Goal: Task Accomplishment & Management: Manage account settings

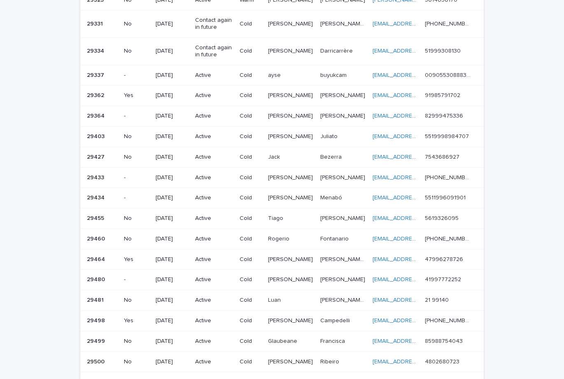
scroll to position [477, 0]
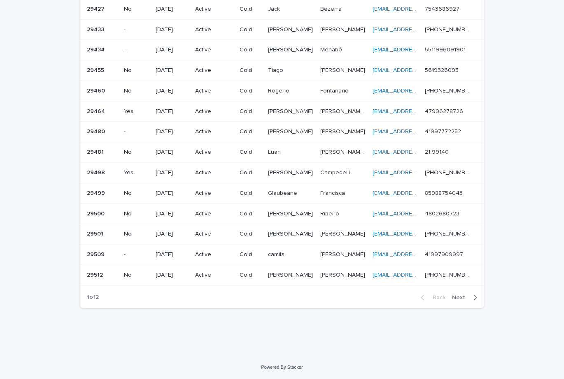
click at [457, 292] on div "Back Next" at bounding box center [449, 298] width 70 height 21
click at [457, 298] on span "Next" at bounding box center [461, 298] width 18 height 6
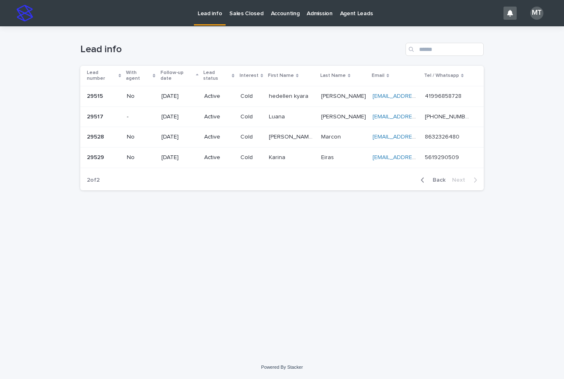
click at [433, 177] on span "Back" at bounding box center [436, 180] width 18 height 6
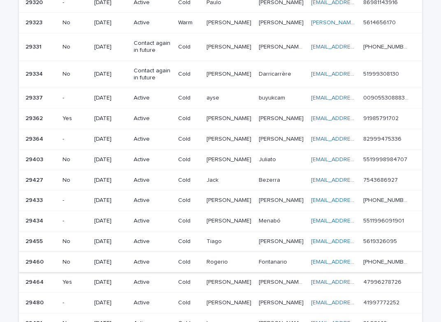
scroll to position [148, 0]
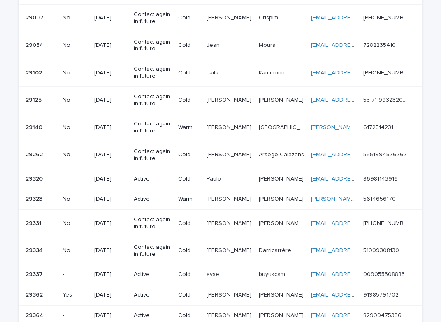
click at [187, 178] on p "Cold" at bounding box center [189, 179] width 22 height 7
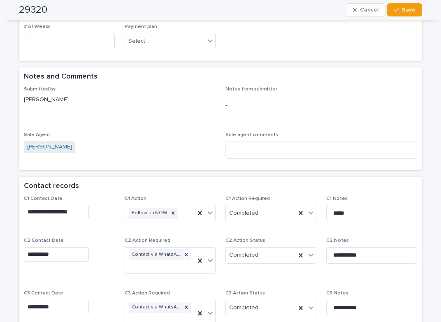
scroll to position [576, 0]
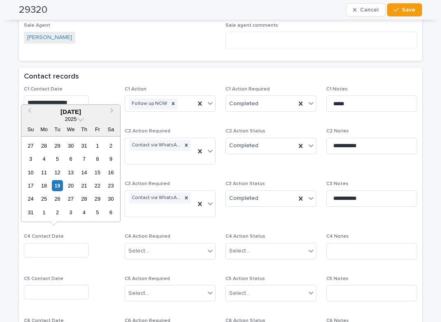
click at [35, 243] on input "text" at bounding box center [56, 250] width 65 height 14
click at [58, 186] on div "19" at bounding box center [57, 185] width 11 height 11
type input "**********"
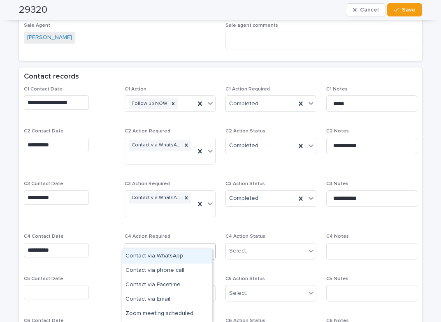
click at [142, 246] on div "Select..." at bounding box center [165, 251] width 80 height 14
click at [156, 254] on div "Contact via WhatsApp" at bounding box center [167, 256] width 90 height 14
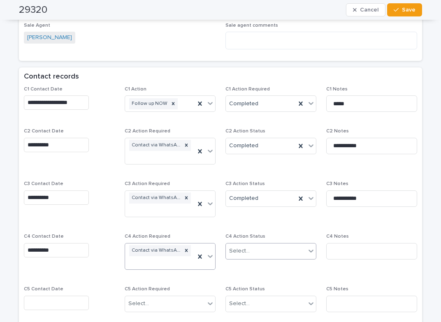
click at [234, 247] on div "Select..." at bounding box center [239, 251] width 21 height 9
drag, startPoint x: 237, startPoint y: 269, endPoint x: 328, endPoint y: 250, distance: 93.4
click at [240, 269] on div "Completed" at bounding box center [268, 271] width 90 height 14
drag, startPoint x: 340, startPoint y: 242, endPoint x: 346, endPoint y: 242, distance: 6.2
click at [342, 243] on input at bounding box center [371, 251] width 91 height 16
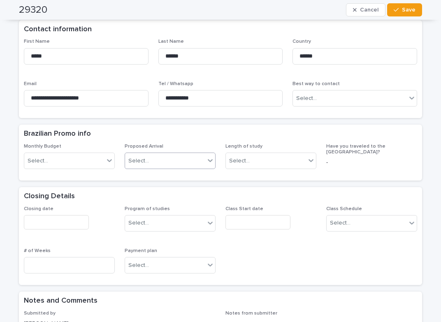
scroll to position [247, 0]
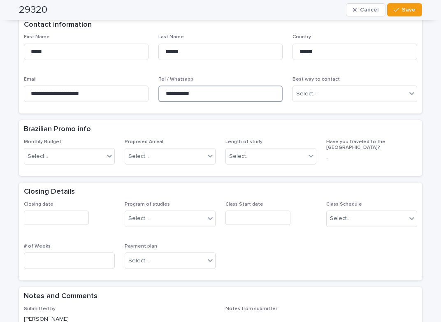
drag, startPoint x: 192, startPoint y: 82, endPoint x: 155, endPoint y: 77, distance: 37.3
click at [158, 86] on input "**********" at bounding box center [220, 94] width 125 height 16
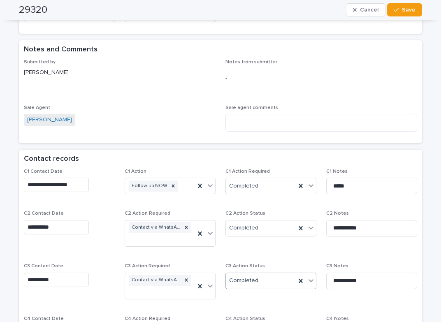
scroll to position [576, 0]
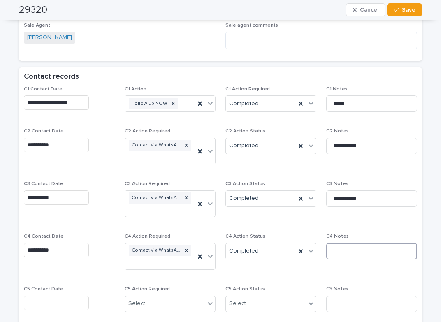
click at [344, 243] on input at bounding box center [371, 251] width 91 height 16
click at [336, 243] on input "**********" at bounding box center [371, 251] width 91 height 16
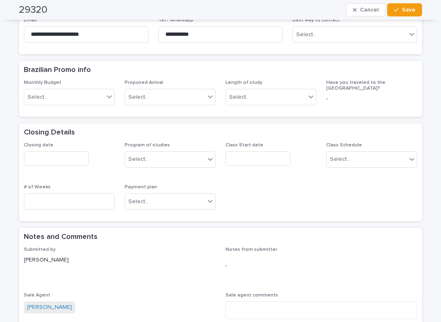
scroll to position [329, 0]
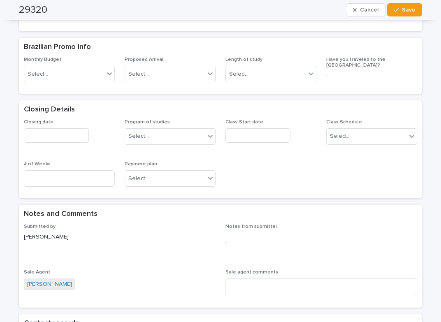
type input "**********"
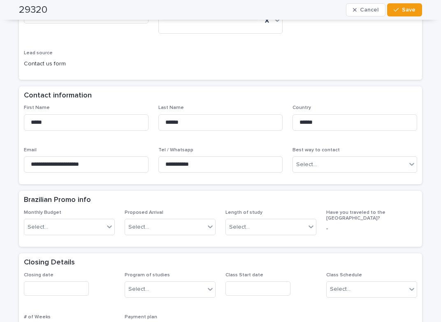
scroll to position [0, 0]
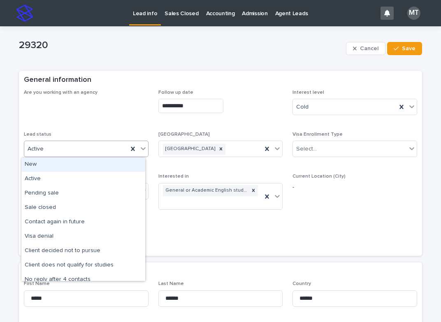
click at [102, 147] on div "Active" at bounding box center [76, 149] width 104 height 14
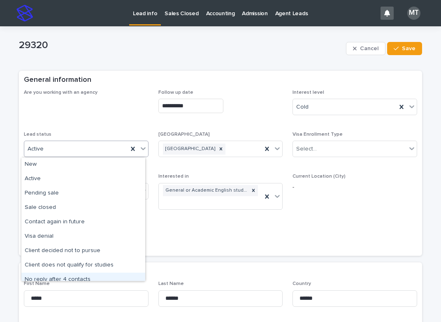
click at [50, 275] on div "No reply after 4 contacts" at bounding box center [83, 280] width 124 height 14
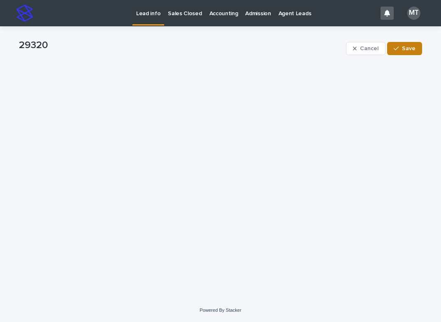
click at [413, 49] on span "Save" at bounding box center [409, 49] width 14 height 6
click at [146, 15] on p "Lead info" at bounding box center [148, 8] width 24 height 17
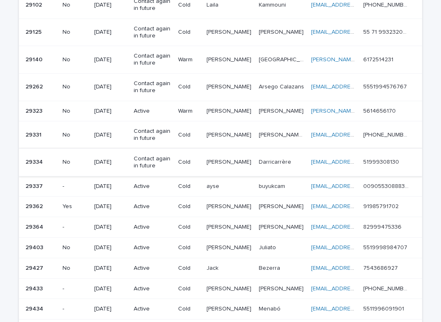
scroll to position [247, 0]
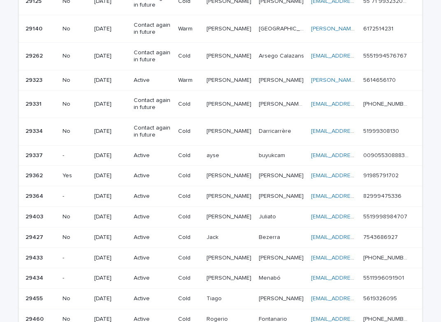
click at [203, 79] on td "Warm" at bounding box center [189, 80] width 28 height 21
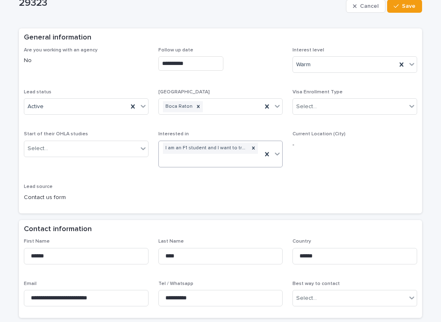
scroll to position [165, 0]
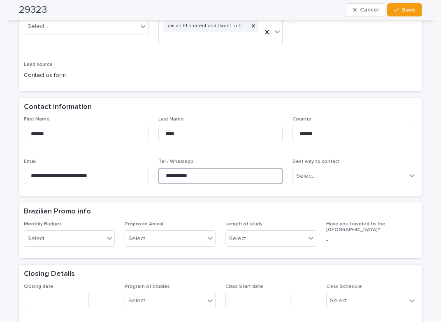
drag, startPoint x: 205, startPoint y: 176, endPoint x: 164, endPoint y: 169, distance: 41.8
click at [164, 169] on input "**********" at bounding box center [220, 176] width 125 height 16
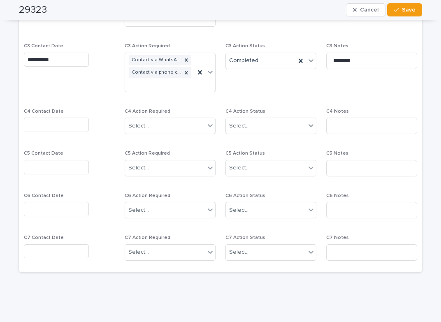
scroll to position [740, 0]
click at [65, 126] on input "text" at bounding box center [56, 124] width 65 height 14
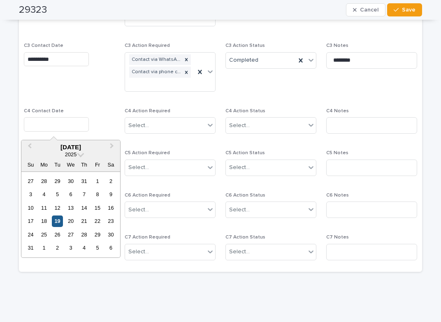
click at [60, 219] on div "19" at bounding box center [57, 221] width 11 height 11
type input "**********"
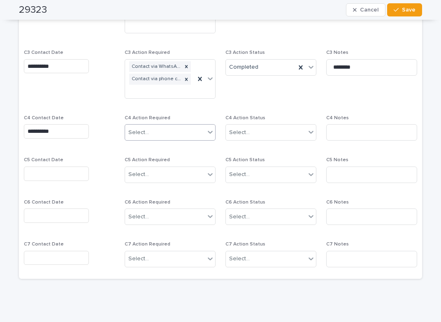
click at [141, 127] on div "Select..." at bounding box center [165, 133] width 80 height 14
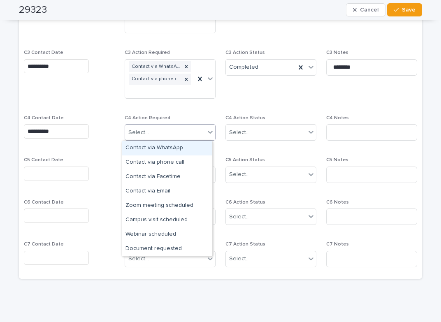
click at [146, 144] on div "Contact via WhatsApp" at bounding box center [167, 148] width 90 height 14
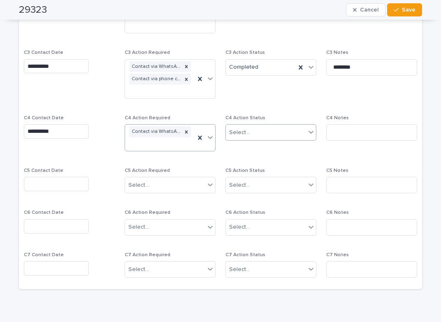
click at [251, 130] on div "Select..." at bounding box center [266, 133] width 80 height 14
click at [246, 162] on div "Completed" at bounding box center [268, 162] width 90 height 14
click at [337, 129] on input at bounding box center [371, 132] width 91 height 16
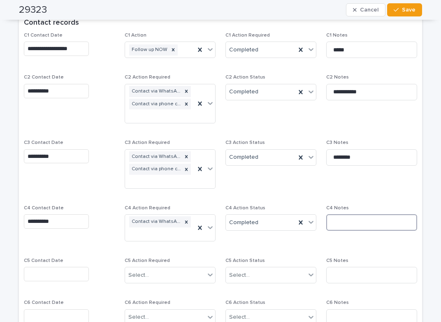
scroll to position [699, 0]
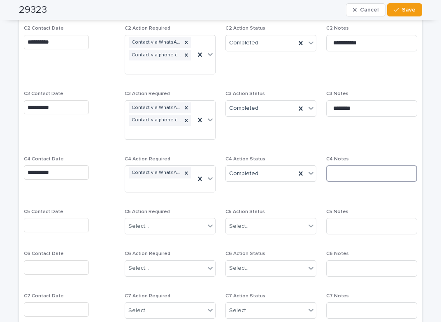
click at [340, 172] on input at bounding box center [371, 173] width 91 height 16
click at [338, 170] on input at bounding box center [371, 173] width 91 height 16
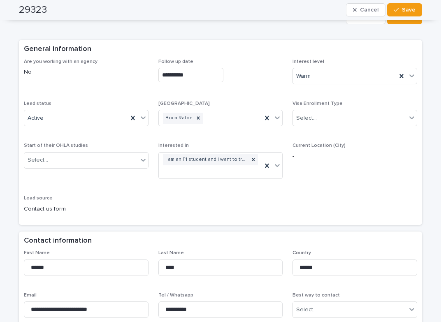
scroll to position [0, 0]
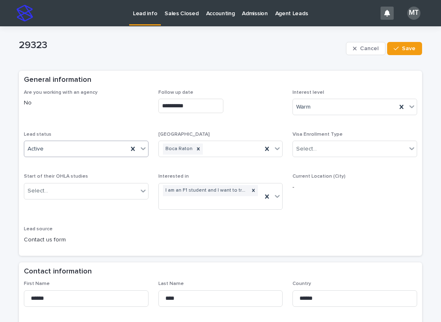
type input "**********"
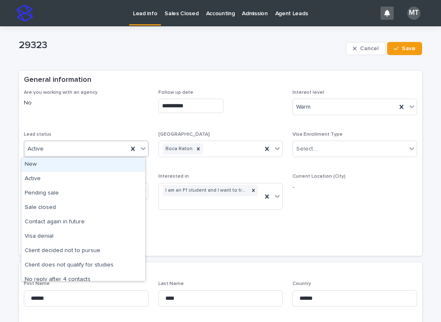
click at [80, 147] on div "Active" at bounding box center [76, 149] width 104 height 14
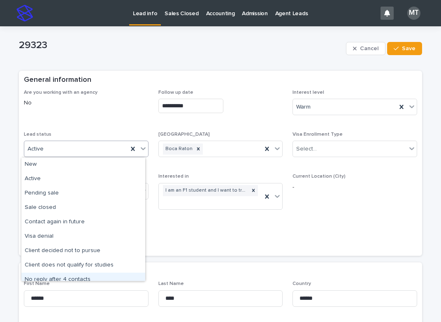
click at [52, 279] on div "No reply after 4 contacts" at bounding box center [83, 280] width 124 height 14
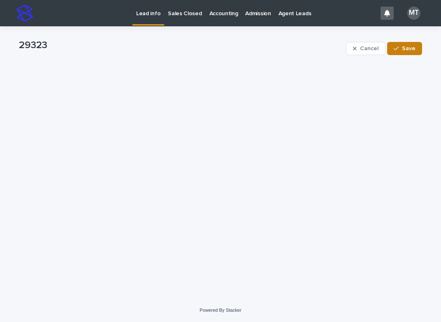
click at [410, 52] on button "Save" at bounding box center [404, 48] width 35 height 13
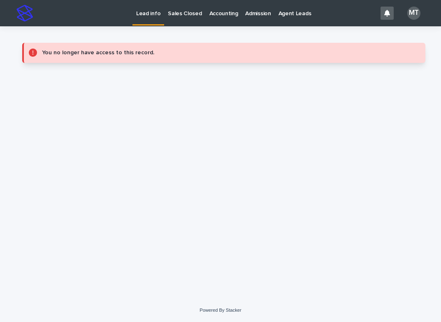
click at [153, 12] on p "Lead info" at bounding box center [148, 8] width 24 height 17
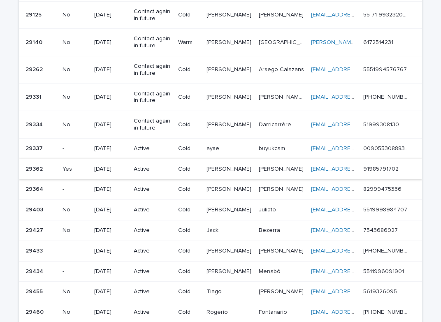
scroll to position [247, 0]
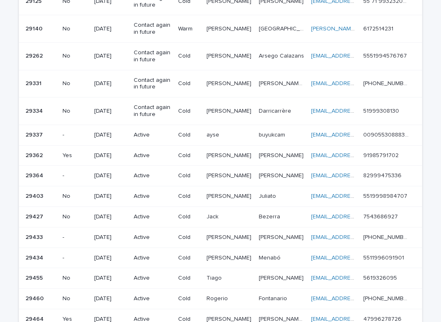
click at [167, 135] on p "Active" at bounding box center [153, 135] width 38 height 7
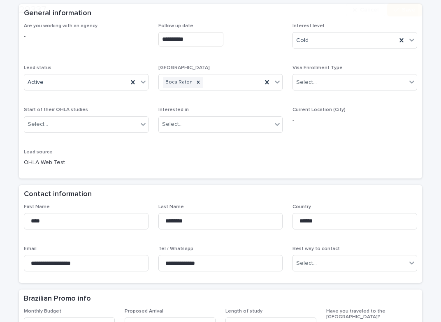
scroll to position [165, 0]
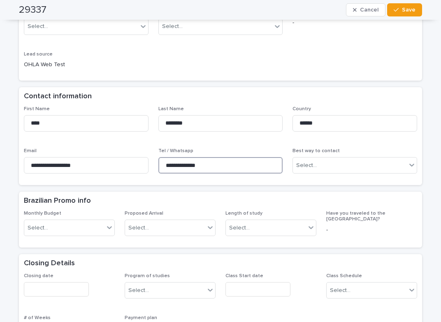
drag, startPoint x: 215, startPoint y: 166, endPoint x: 162, endPoint y: 162, distance: 52.4
click at [158, 162] on input "**********" at bounding box center [220, 165] width 125 height 16
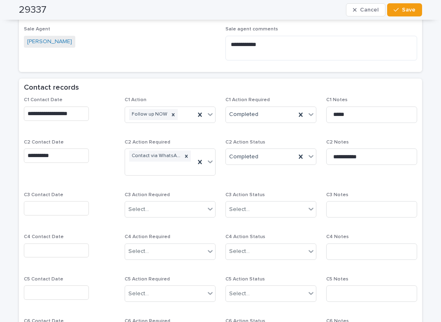
scroll to position [576, 0]
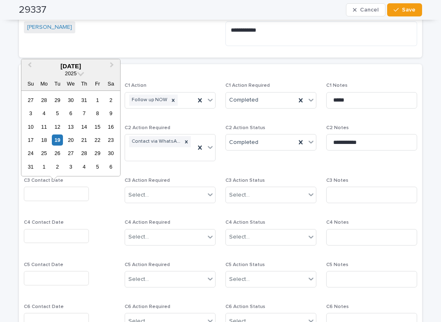
click at [57, 191] on input "text" at bounding box center [56, 194] width 65 height 14
click at [58, 138] on div "19" at bounding box center [57, 140] width 11 height 11
type input "**********"
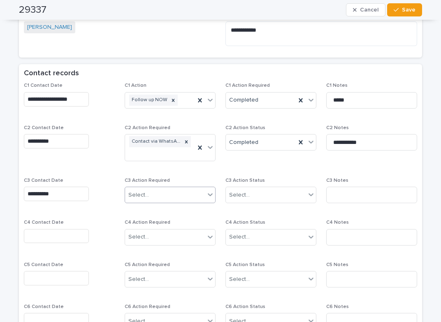
click at [140, 197] on div "Select..." at bounding box center [138, 195] width 21 height 9
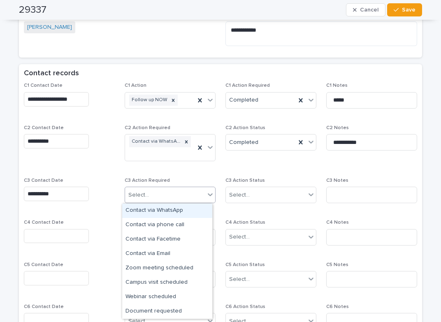
click at [155, 209] on div "Contact via WhatsApp" at bounding box center [167, 211] width 90 height 14
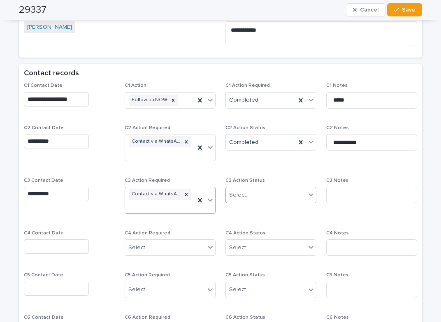
click at [239, 197] on div "Select..." at bounding box center [239, 195] width 21 height 9
click at [246, 223] on div "Completed" at bounding box center [268, 225] width 90 height 14
click at [341, 189] on input at bounding box center [371, 195] width 91 height 16
type input "*"
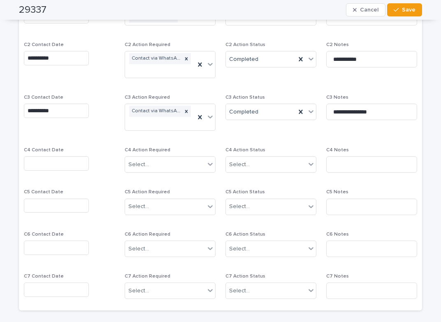
scroll to position [554, 0]
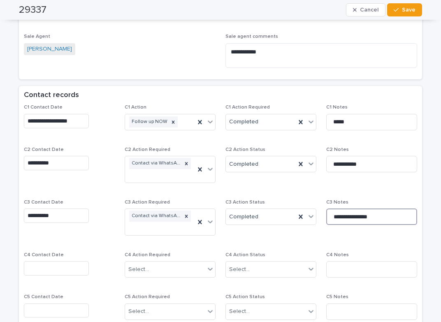
drag, startPoint x: 379, startPoint y: 216, endPoint x: 246, endPoint y: 208, distance: 133.1
click at [246, 208] on div "**********" at bounding box center [220, 257] width 393 height 306
type input "**********"
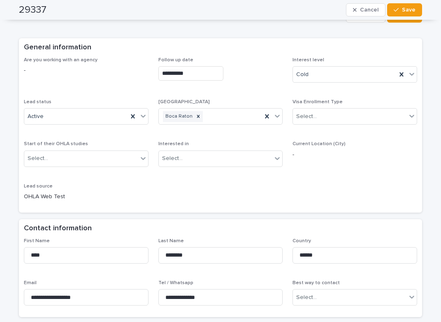
scroll to position [0, 0]
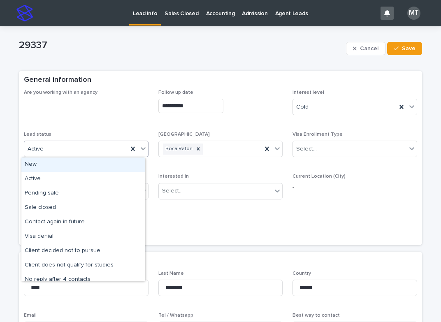
click at [115, 149] on div "Active" at bounding box center [76, 149] width 104 height 14
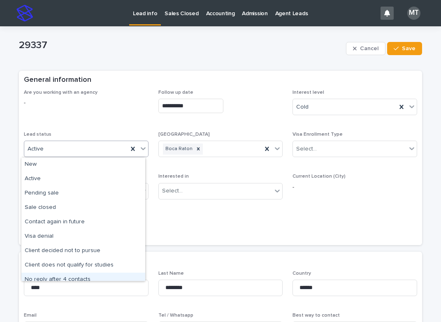
click at [54, 278] on div "No reply after 4 contacts" at bounding box center [83, 280] width 124 height 14
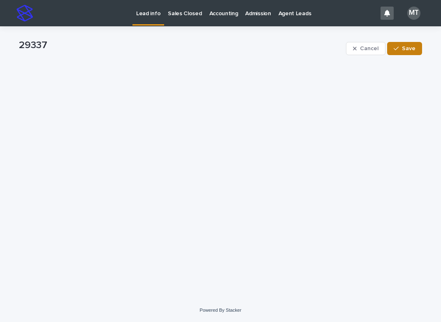
click at [406, 50] on span "Save" at bounding box center [409, 49] width 14 height 6
click at [146, 14] on p "Lead info" at bounding box center [148, 8] width 24 height 17
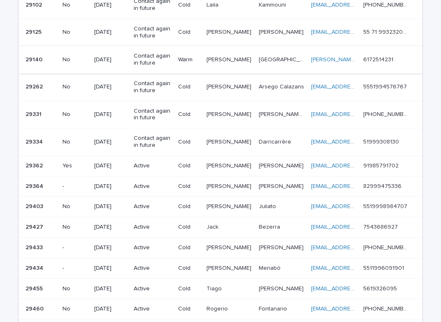
scroll to position [247, 0]
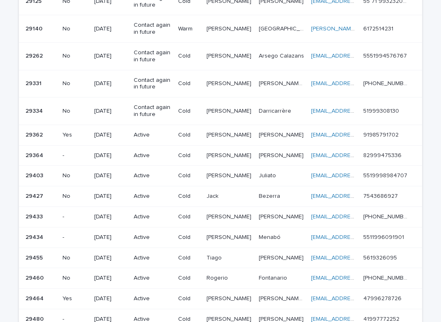
click at [163, 135] on p "Active" at bounding box center [153, 135] width 38 height 7
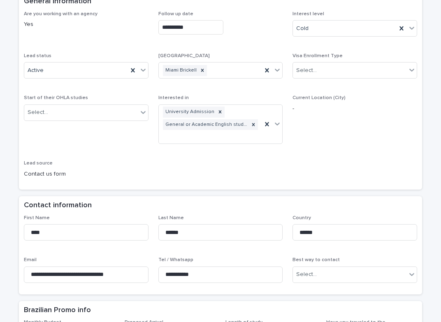
scroll to position [206, 0]
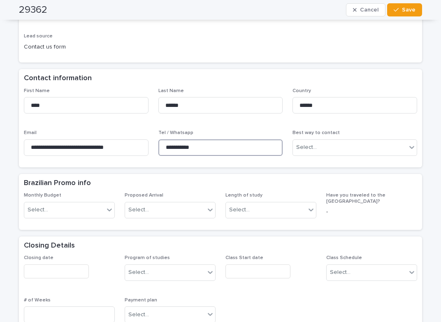
drag, startPoint x: 201, startPoint y: 134, endPoint x: 190, endPoint y: 137, distance: 11.1
click at [162, 139] on input "**********" at bounding box center [220, 147] width 125 height 16
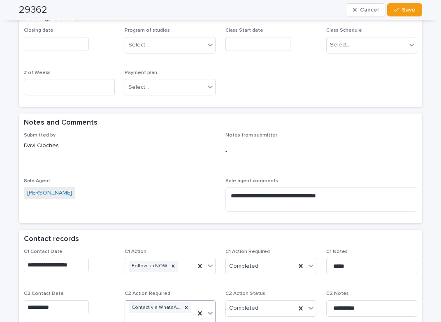
scroll to position [535, 0]
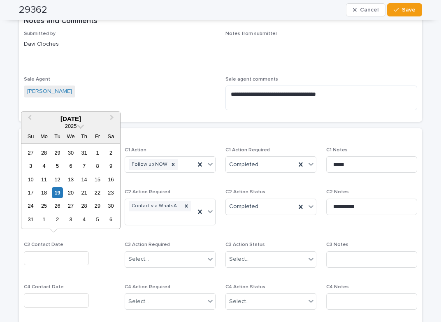
click at [37, 251] on input "text" at bounding box center [56, 258] width 65 height 14
click at [58, 194] on div "19" at bounding box center [57, 192] width 11 height 11
type input "**********"
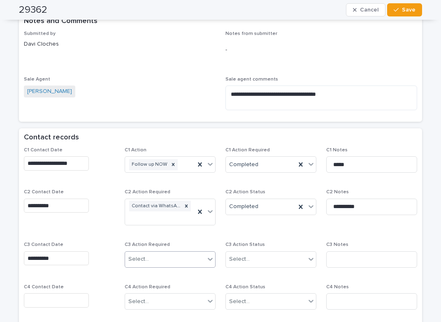
click at [139, 253] on div "Select..." at bounding box center [165, 260] width 80 height 14
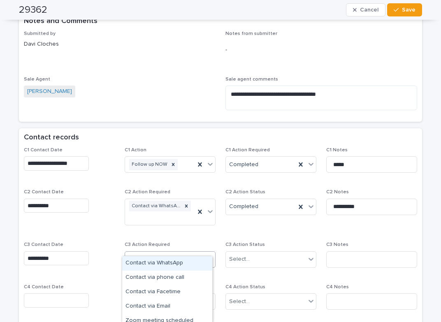
drag, startPoint x: 155, startPoint y: 271, endPoint x: 185, endPoint y: 268, distance: 29.8
click at [160, 265] on div "Contact via WhatsApp" at bounding box center [167, 263] width 90 height 14
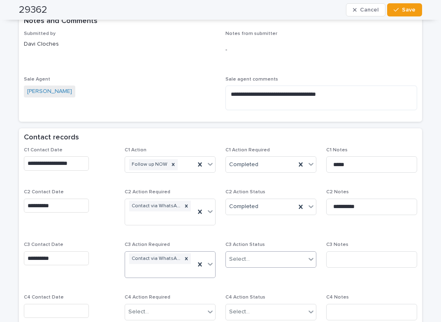
click at [240, 255] on div "Select..." at bounding box center [239, 259] width 21 height 9
drag, startPoint x: 244, startPoint y: 278, endPoint x: 333, endPoint y: 253, distance: 93.0
click at [248, 278] on div "Completed" at bounding box center [268, 278] width 90 height 14
click at [347, 251] on input at bounding box center [371, 259] width 91 height 16
click at [341, 251] on input at bounding box center [371, 259] width 91 height 16
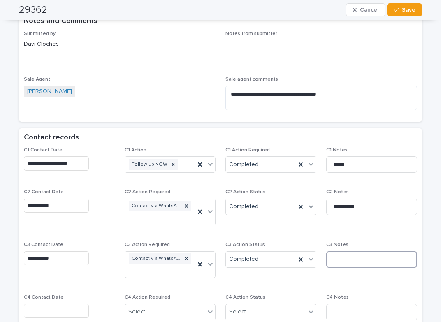
click at [363, 251] on input at bounding box center [371, 259] width 91 height 16
type input "**********"
click at [250, 272] on span "C3 Action Status Completed" at bounding box center [270, 263] width 91 height 43
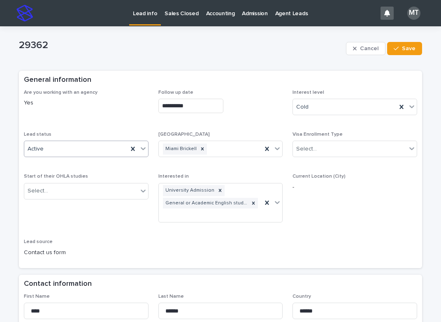
click at [72, 145] on div "Active" at bounding box center [76, 149] width 104 height 14
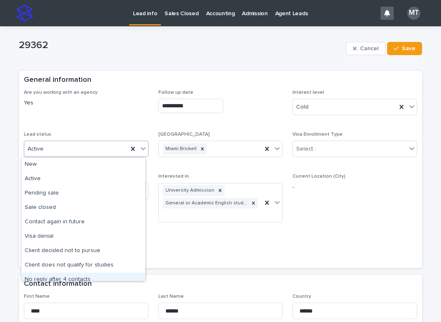
click at [60, 279] on div "No reply after 4 contacts" at bounding box center [83, 280] width 124 height 14
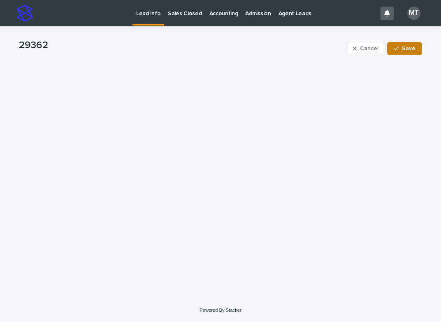
click at [404, 43] on button "Save" at bounding box center [404, 48] width 35 height 13
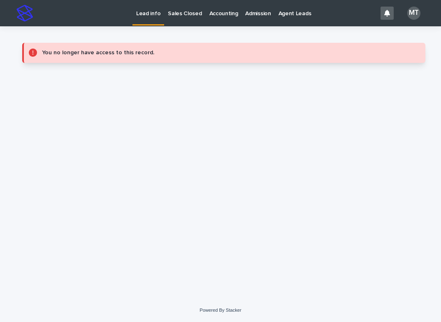
click at [153, 13] on p "Lead info" at bounding box center [148, 8] width 24 height 17
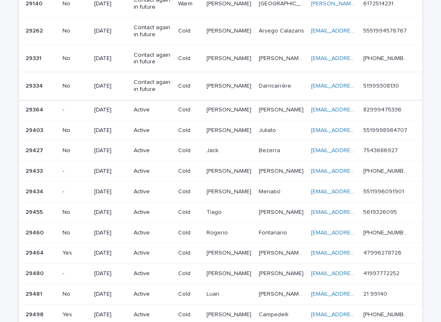
scroll to position [288, 0]
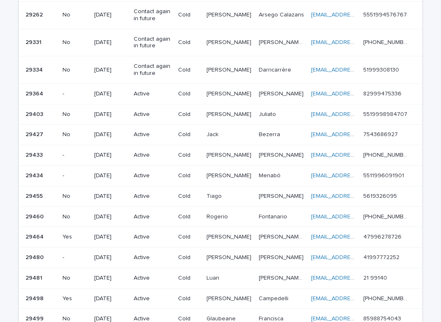
click at [195, 94] on p "Cold" at bounding box center [189, 94] width 22 height 7
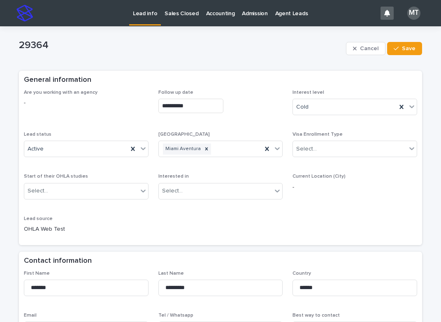
scroll to position [247, 0]
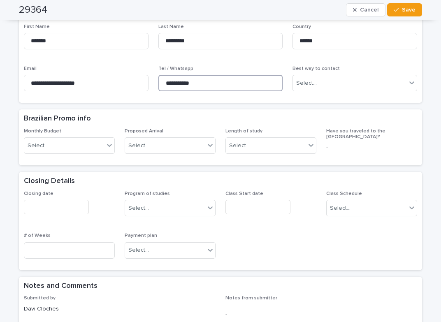
drag, startPoint x: 207, startPoint y: 84, endPoint x: 175, endPoint y: 83, distance: 31.3
click at [150, 77] on div "**********" at bounding box center [220, 61] width 393 height 74
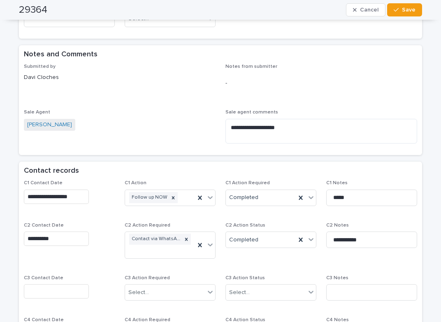
scroll to position [576, 0]
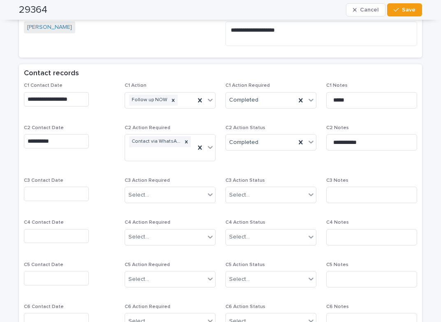
click at [48, 186] on div "C3 Contact Date" at bounding box center [69, 193] width 91 height 30
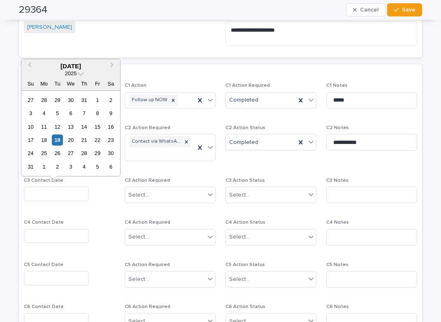
click at [41, 194] on input "text" at bounding box center [56, 194] width 65 height 14
click at [58, 136] on div "19" at bounding box center [57, 140] width 11 height 11
type input "**********"
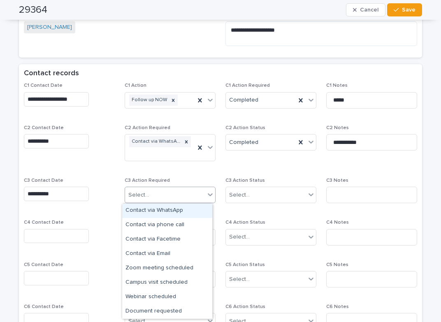
click at [138, 195] on div "Select..." at bounding box center [138, 195] width 21 height 9
drag, startPoint x: 152, startPoint y: 208, endPoint x: 225, endPoint y: 201, distance: 73.1
click at [154, 208] on div "Contact via WhatsApp" at bounding box center [167, 211] width 90 height 14
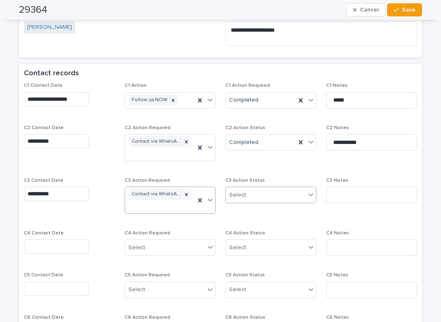
click at [236, 195] on div "Select..." at bounding box center [239, 195] width 21 height 9
click at [259, 225] on div "Completed" at bounding box center [268, 225] width 90 height 14
drag, startPoint x: 339, startPoint y: 198, endPoint x: 348, endPoint y: 193, distance: 11.0
click at [343, 196] on input at bounding box center [371, 195] width 91 height 16
type input "**********"
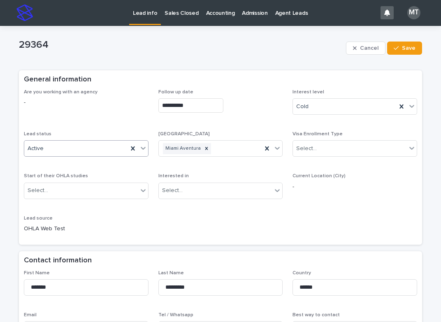
scroll to position [0, 0]
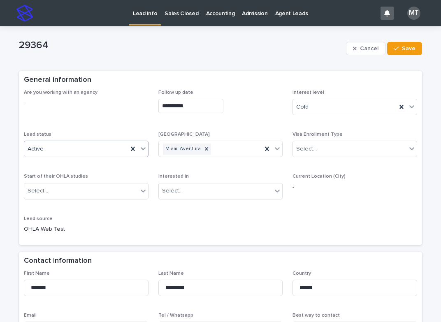
click at [95, 149] on div "Active" at bounding box center [76, 149] width 104 height 14
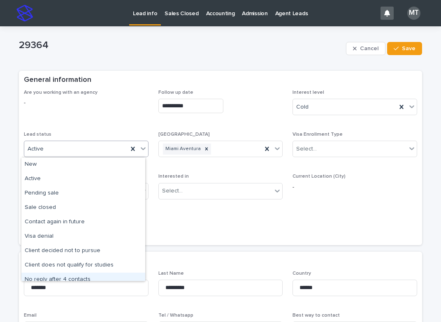
click at [70, 277] on div "No reply after 4 contacts" at bounding box center [83, 280] width 124 height 14
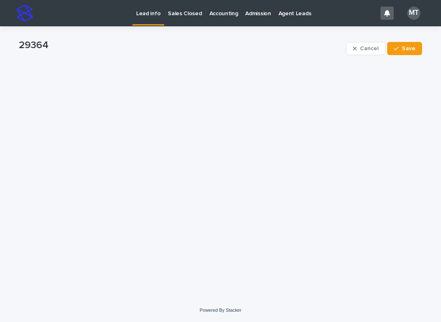
click at [142, 12] on p "Lead info" at bounding box center [148, 8] width 24 height 17
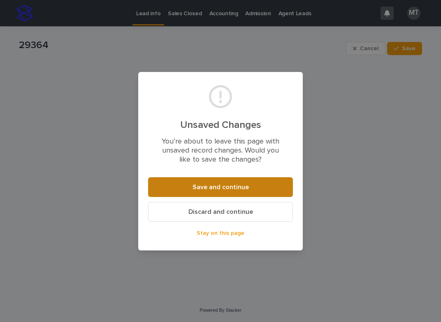
click at [228, 189] on span "Save and continue" at bounding box center [221, 187] width 56 height 7
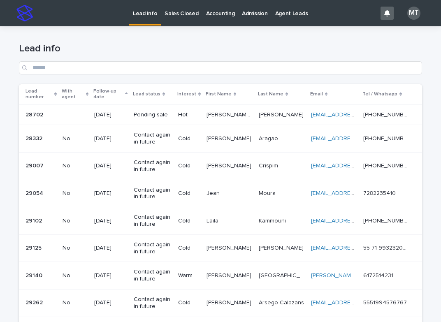
click at [149, 12] on p "Lead info" at bounding box center [145, 8] width 24 height 17
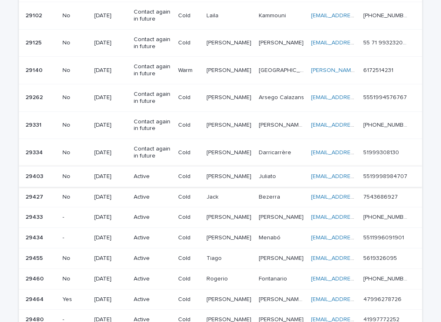
scroll to position [206, 0]
click at [203, 171] on td "Cold" at bounding box center [189, 176] width 28 height 21
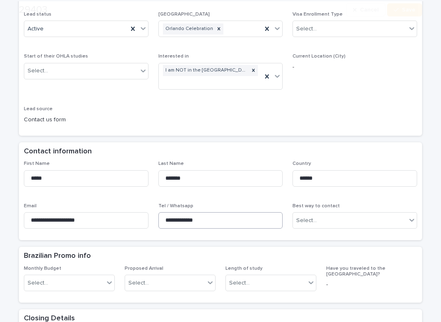
scroll to position [123, 0]
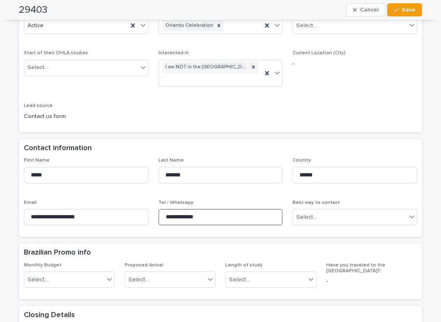
drag, startPoint x: 213, startPoint y: 215, endPoint x: 158, endPoint y: 211, distance: 54.9
click at [158, 211] on input "**********" at bounding box center [220, 217] width 125 height 16
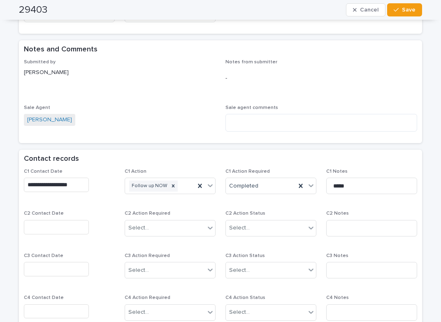
scroll to position [453, 0]
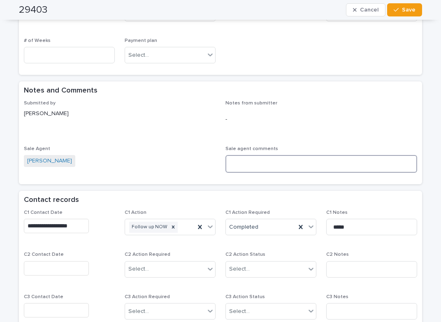
click at [247, 161] on textarea at bounding box center [321, 164] width 192 height 18
paste textarea "**********"
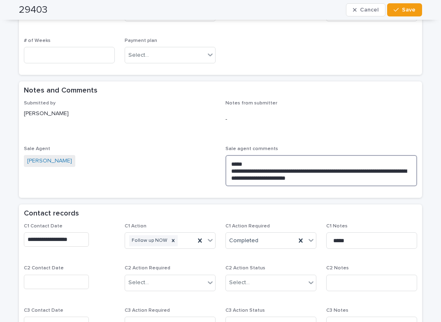
type textarea "**********"
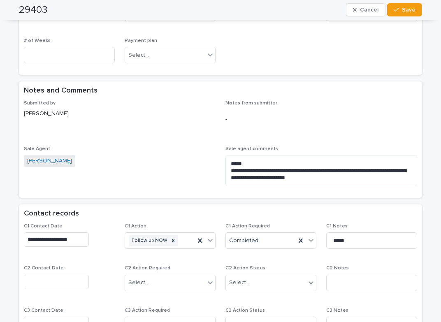
click at [67, 283] on input "text" at bounding box center [56, 282] width 65 height 14
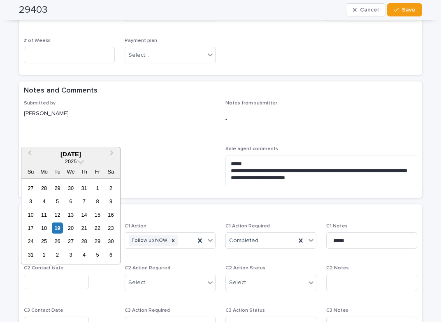
click at [59, 221] on div "17 18 19 20 21 22 23" at bounding box center [70, 227] width 93 height 13
drag, startPoint x: 56, startPoint y: 223, endPoint x: 98, endPoint y: 252, distance: 51.2
click at [58, 225] on div "19" at bounding box center [57, 228] width 11 height 11
type input "**********"
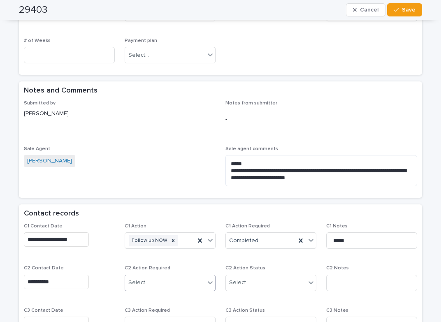
click at [138, 281] on div "Select..." at bounding box center [138, 282] width 21 height 9
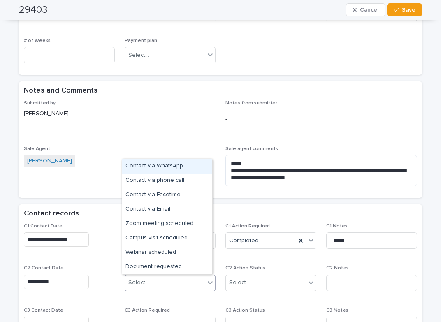
drag, startPoint x: 157, startPoint y: 165, endPoint x: 178, endPoint y: 176, distance: 23.9
click at [158, 165] on div "Contact via WhatsApp" at bounding box center [167, 166] width 90 height 14
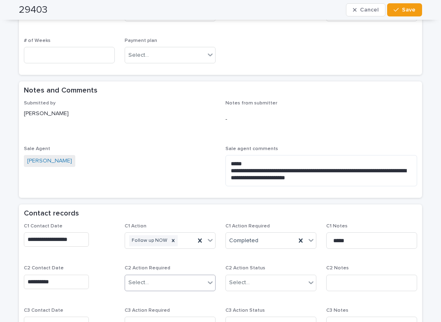
scroll to position [458, 0]
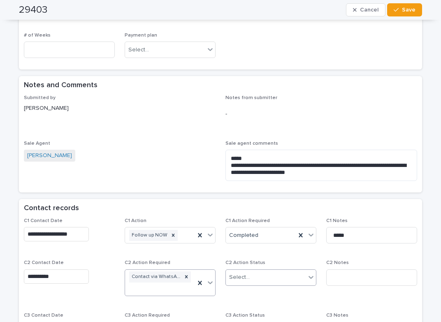
click at [242, 278] on div "Select..." at bounding box center [239, 277] width 21 height 9
click at [251, 304] on div "Completed" at bounding box center [268, 308] width 90 height 14
click at [372, 274] on input at bounding box center [371, 277] width 91 height 16
drag, startPoint x: 392, startPoint y: 277, endPoint x: 393, endPoint y: 285, distance: 7.9
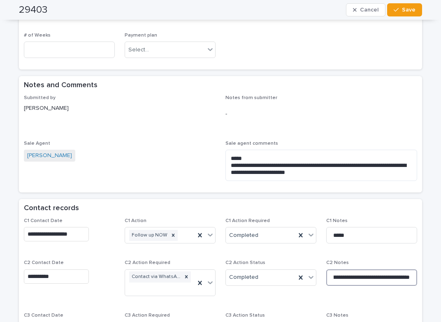
click at [393, 285] on input "**********" at bounding box center [371, 277] width 91 height 16
click at [393, 276] on input "**********" at bounding box center [371, 277] width 91 height 16
click at [395, 276] on input "**********" at bounding box center [371, 277] width 91 height 16
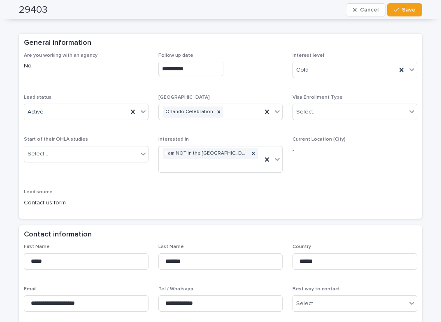
scroll to position [0, 0]
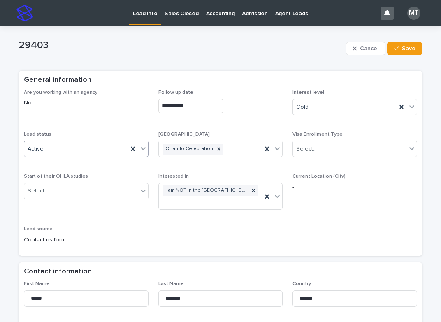
type input "**********"
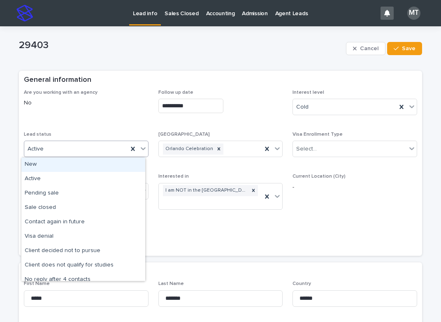
click at [111, 144] on div "Active" at bounding box center [76, 149] width 104 height 14
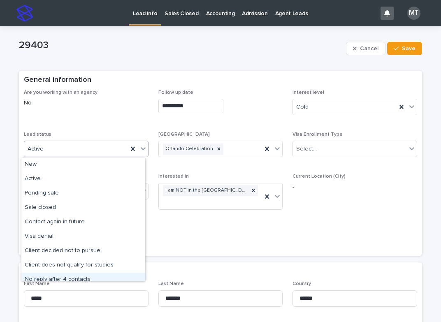
click at [46, 275] on div "No reply after 4 contacts" at bounding box center [83, 280] width 124 height 14
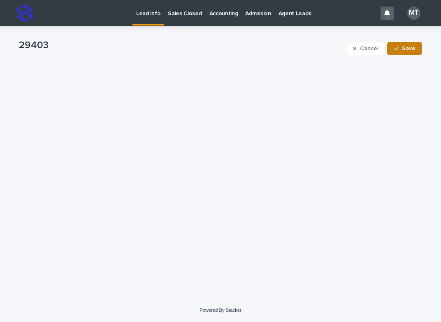
click at [413, 45] on button "Save" at bounding box center [404, 48] width 35 height 13
click at [153, 8] on p "Lead info" at bounding box center [148, 8] width 24 height 17
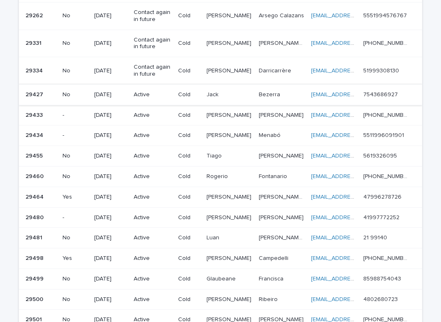
scroll to position [288, 0]
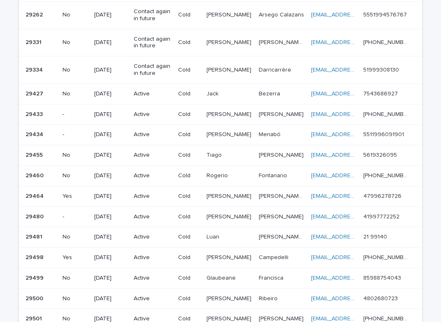
click at [165, 92] on p "Active" at bounding box center [153, 94] width 38 height 7
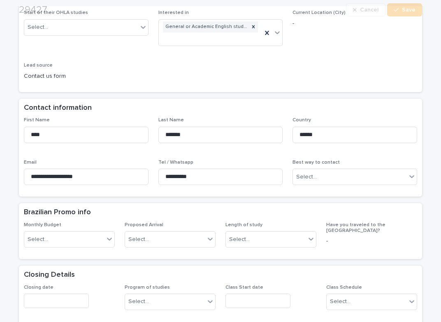
scroll to position [206, 0]
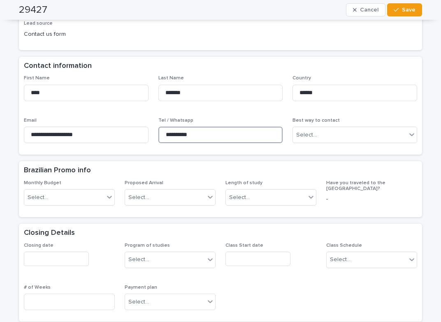
drag, startPoint x: 207, startPoint y: 121, endPoint x: 156, endPoint y: 123, distance: 51.0
click at [158, 127] on input "**********" at bounding box center [220, 135] width 125 height 16
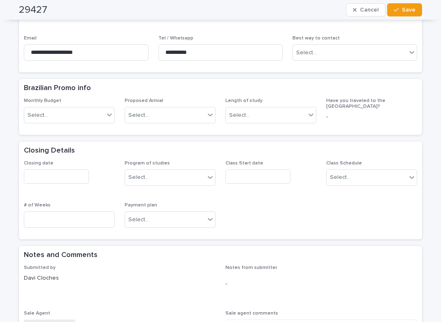
click at [288, 198] on div "Closing date Program of studies Select... Class Start date Class Schedule Selec…" at bounding box center [220, 197] width 393 height 74
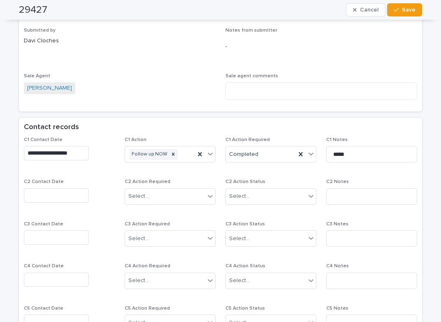
scroll to position [535, 0]
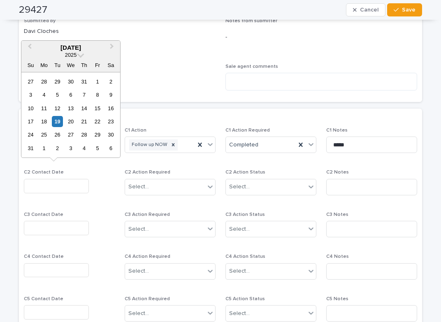
click at [56, 179] on input "text" at bounding box center [56, 186] width 65 height 14
click at [56, 119] on div "19" at bounding box center [57, 121] width 11 height 11
type input "**********"
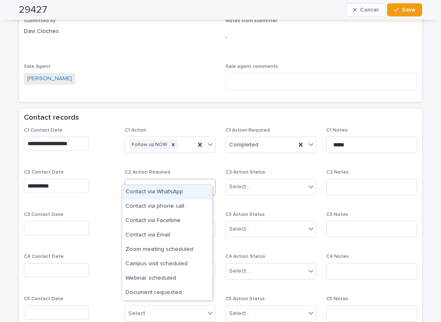
click at [143, 183] on div "Select..." at bounding box center [138, 187] width 21 height 9
click at [163, 190] on div "Contact via WhatsApp" at bounding box center [167, 192] width 90 height 14
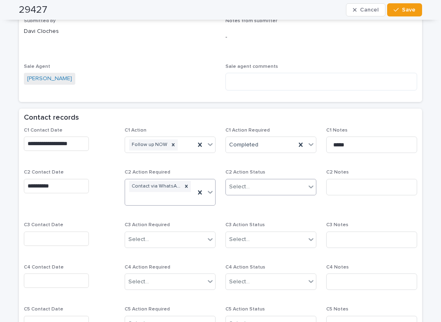
click at [255, 180] on div "Select..." at bounding box center [266, 187] width 80 height 14
drag, startPoint x: 251, startPoint y: 206, endPoint x: 276, endPoint y: 204, distance: 24.8
click at [253, 206] on div "Completed" at bounding box center [268, 207] width 90 height 14
click at [331, 179] on input at bounding box center [371, 187] width 91 height 16
type input "*****"
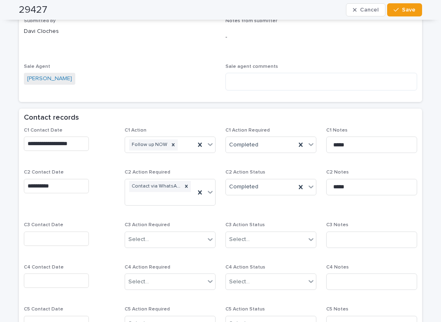
click at [192, 42] on span "Submitted by [PERSON_NAME]" at bounding box center [120, 36] width 192 height 36
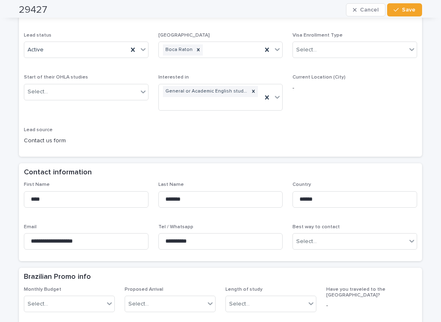
scroll to position [0, 0]
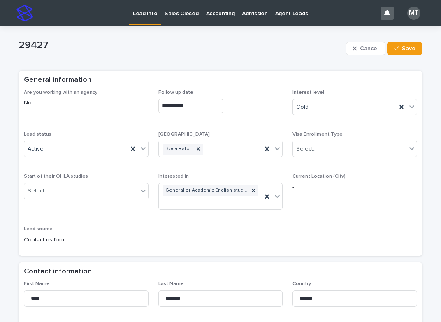
click at [149, 12] on p "Lead info" at bounding box center [145, 8] width 24 height 17
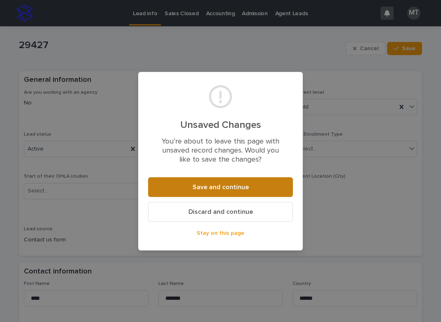
click at [210, 183] on button "Save and continue" at bounding box center [220, 187] width 145 height 20
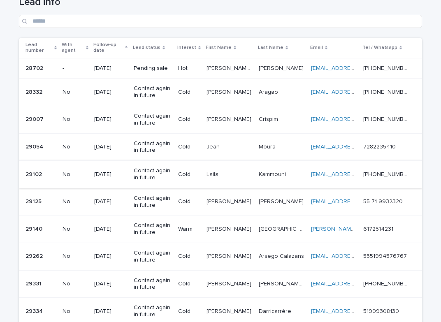
scroll to position [165, 0]
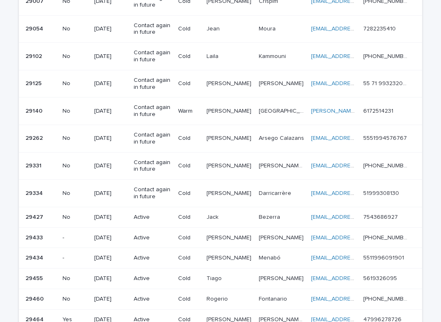
click at [161, 237] on p "Active" at bounding box center [153, 237] width 38 height 7
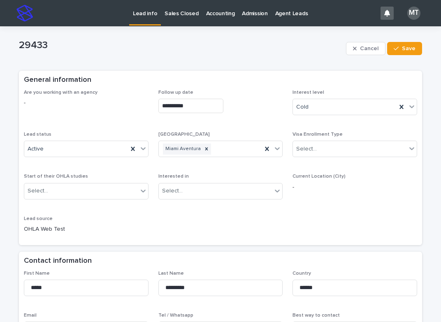
scroll to position [165, 0]
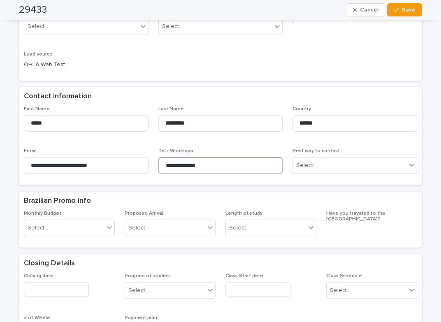
drag, startPoint x: 216, startPoint y: 162, endPoint x: 154, endPoint y: 162, distance: 61.7
click at [154, 162] on div "**********" at bounding box center [220, 143] width 393 height 74
drag, startPoint x: 290, startPoint y: 269, endPoint x: 267, endPoint y: 232, distance: 43.9
click at [290, 269] on div "Closing Details" at bounding box center [220, 263] width 403 height 19
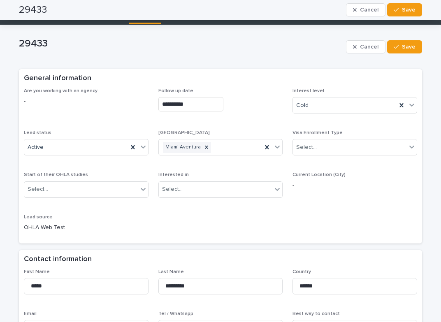
scroll to position [0, 0]
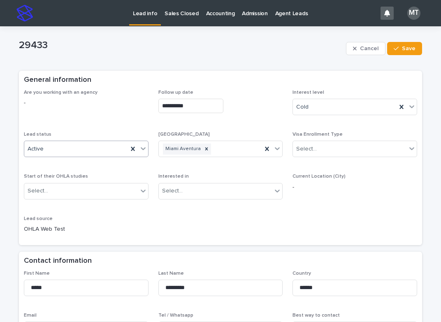
click at [107, 146] on div "Active" at bounding box center [76, 149] width 104 height 14
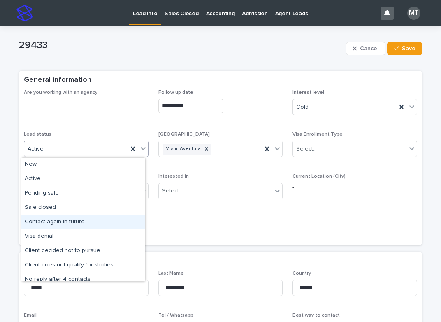
click at [54, 221] on div "Contact again in future" at bounding box center [83, 222] width 124 height 14
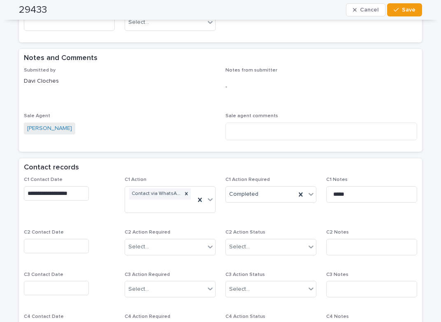
scroll to position [494, 0]
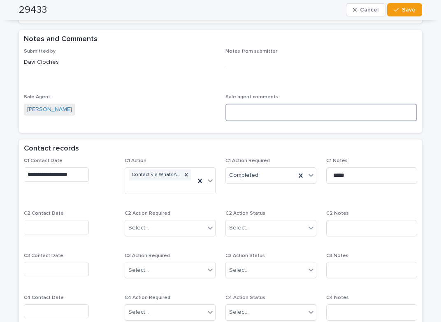
click at [248, 111] on textarea at bounding box center [321, 113] width 192 height 18
paste textarea "**********"
type textarea "**********"
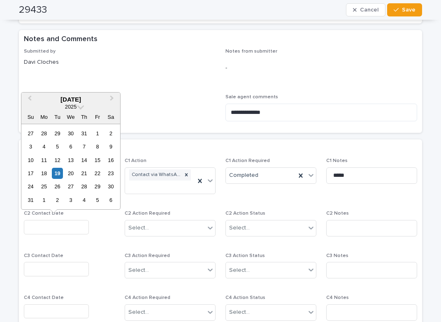
click at [61, 229] on input "text" at bounding box center [56, 227] width 65 height 14
click at [63, 175] on div "17 18 19 20 21 22 23" at bounding box center [70, 173] width 93 height 13
click at [150, 227] on input "text" at bounding box center [150, 228] width 1 height 7
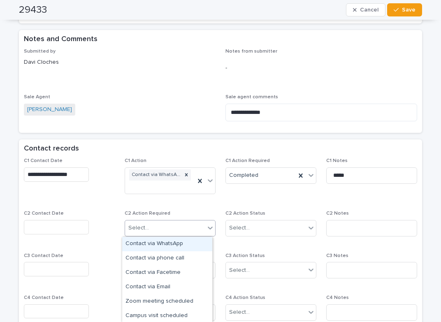
drag, startPoint x: 157, startPoint y: 242, endPoint x: 231, endPoint y: 238, distance: 74.2
click at [160, 242] on div "Contact via WhatsApp" at bounding box center [167, 244] width 90 height 14
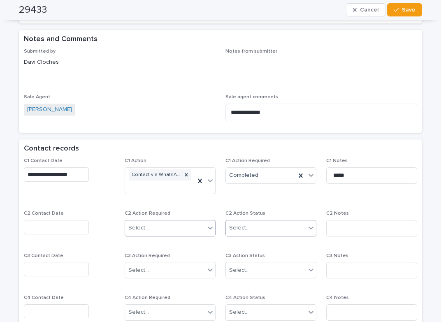
scroll to position [499, 0]
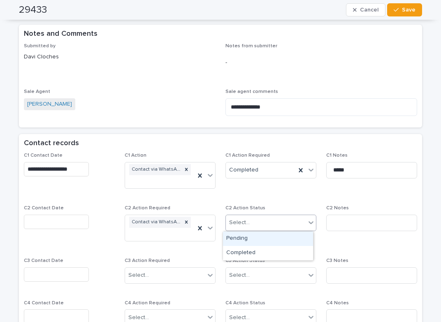
click at [237, 227] on div "Select..." at bounding box center [266, 223] width 80 height 14
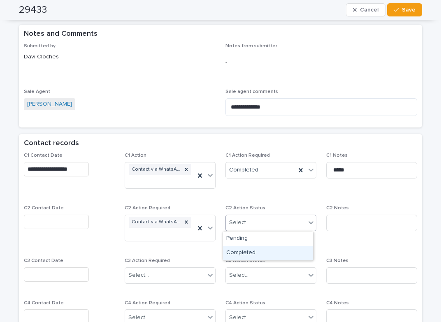
drag, startPoint x: 248, startPoint y: 250, endPoint x: 333, endPoint y: 228, distance: 87.5
click at [251, 250] on div "Completed" at bounding box center [268, 253] width 90 height 14
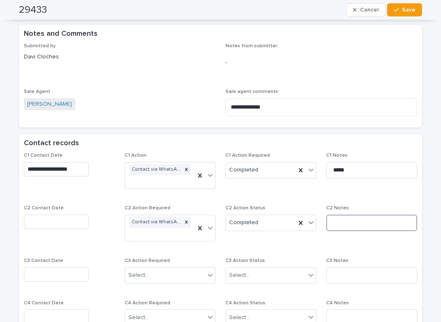
click at [340, 229] on input at bounding box center [371, 223] width 91 height 16
paste input "**********"
type input "**********"
click at [408, 10] on span "Save" at bounding box center [409, 10] width 14 height 6
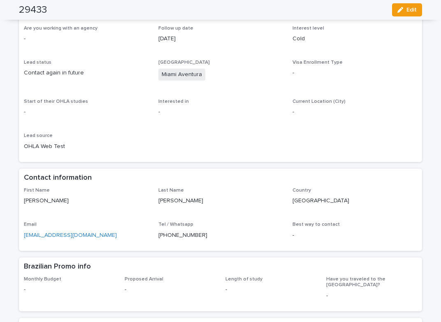
scroll to position [0, 0]
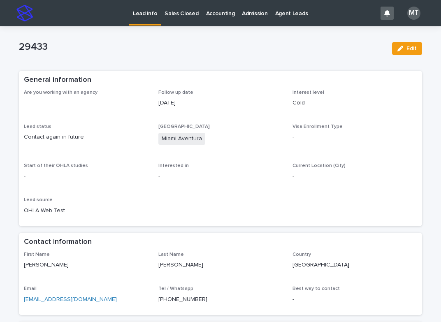
click at [147, 14] on p "Lead info" at bounding box center [145, 8] width 24 height 17
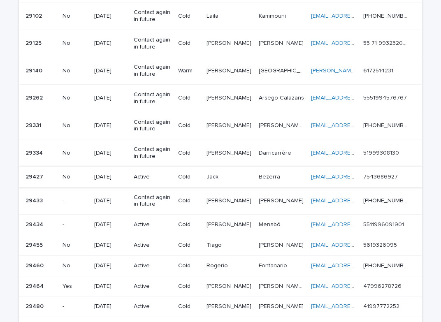
scroll to position [206, 0]
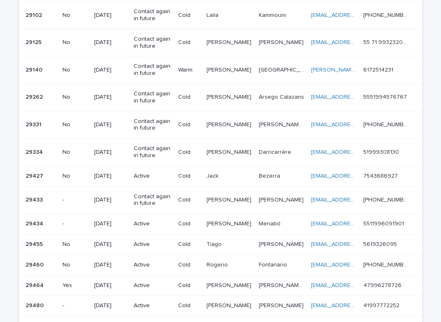
click at [168, 222] on p "Active" at bounding box center [153, 223] width 38 height 7
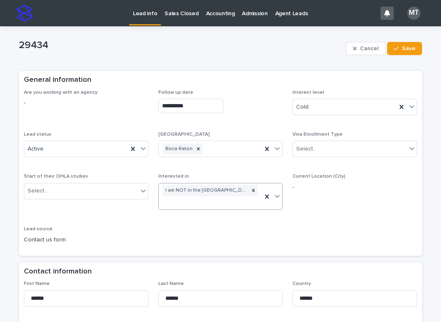
scroll to position [165, 0]
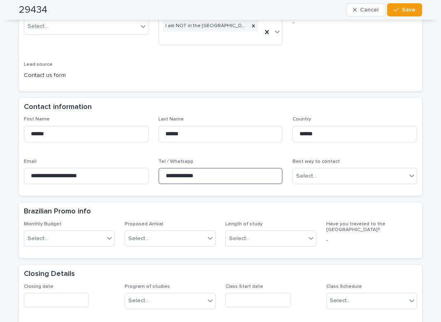
drag, startPoint x: 205, startPoint y: 174, endPoint x: 151, endPoint y: 172, distance: 54.3
click at [151, 172] on div "**********" at bounding box center [220, 153] width 393 height 74
click at [242, 277] on div "Closing Details" at bounding box center [219, 274] width 390 height 9
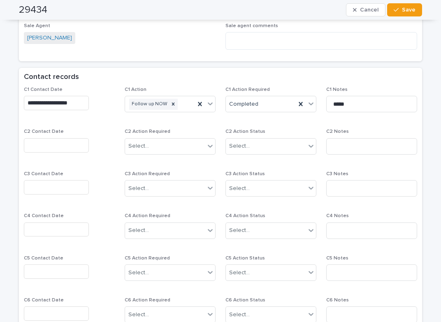
scroll to position [576, 0]
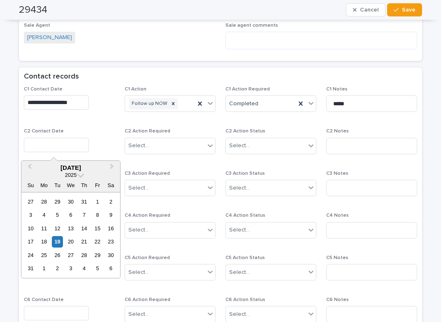
click at [66, 144] on input "text" at bounding box center [56, 145] width 65 height 14
click at [56, 240] on div "19" at bounding box center [57, 241] width 11 height 11
type input "**********"
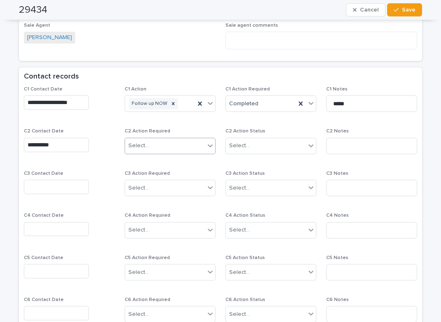
click at [149, 145] on div "Select..." at bounding box center [165, 146] width 80 height 14
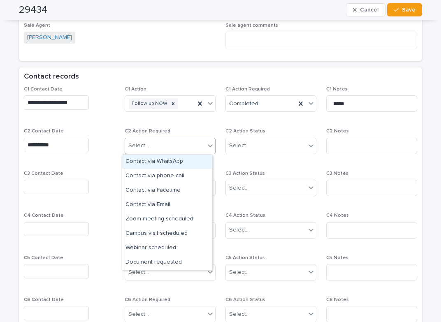
click at [165, 158] on div "Contact via WhatsApp" at bounding box center [167, 162] width 90 height 14
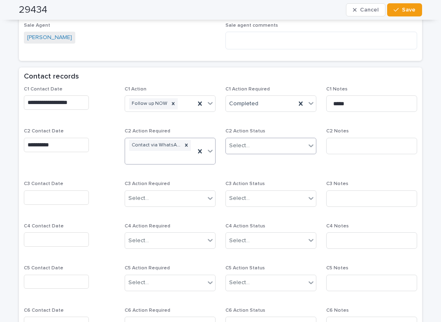
click at [238, 146] on div "Select..." at bounding box center [239, 146] width 21 height 9
drag, startPoint x: 247, startPoint y: 177, endPoint x: 253, endPoint y: 177, distance: 5.8
click at [248, 177] on div "Completed" at bounding box center [268, 176] width 90 height 14
click at [351, 142] on input at bounding box center [371, 146] width 91 height 16
click at [206, 152] on icon at bounding box center [210, 151] width 8 height 8
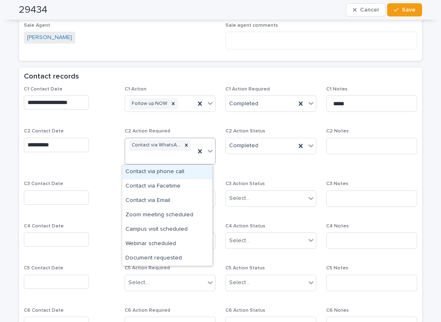
drag, startPoint x: 157, startPoint y: 175, endPoint x: 190, endPoint y: 174, distance: 33.3
click at [157, 175] on div "Contact via phone call" at bounding box center [167, 172] width 90 height 14
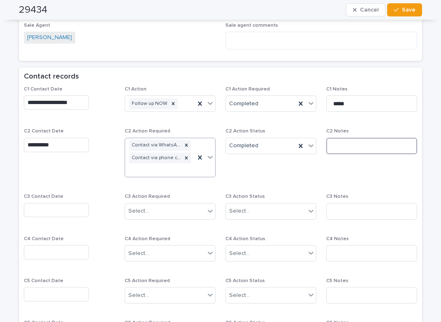
click at [368, 145] on input at bounding box center [371, 146] width 91 height 16
type input "********"
drag, startPoint x: 71, startPoint y: 208, endPoint x: 71, endPoint y: 200, distance: 7.8
click at [71, 208] on input "text" at bounding box center [56, 210] width 65 height 14
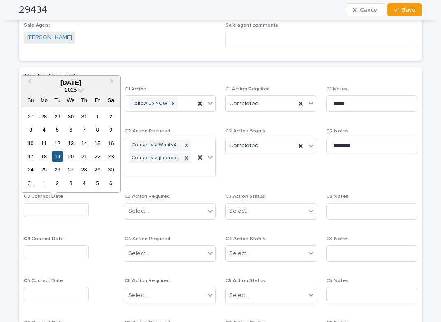
click at [60, 156] on div "19" at bounding box center [57, 156] width 11 height 11
type input "**********"
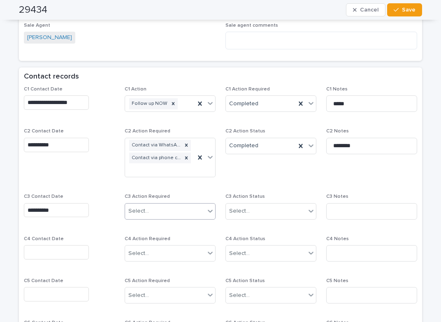
click at [131, 206] on div "Select..." at bounding box center [165, 211] width 80 height 14
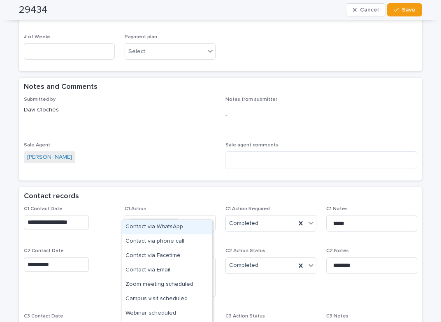
scroll to position [453, 0]
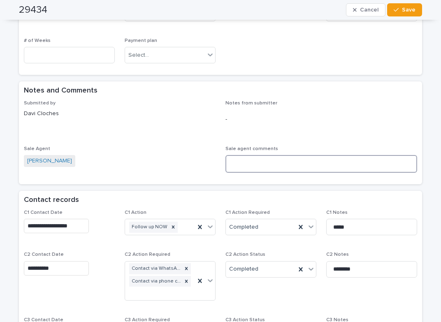
click at [246, 162] on textarea at bounding box center [321, 164] width 192 height 18
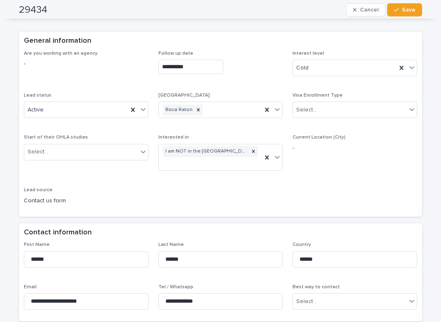
scroll to position [0, 0]
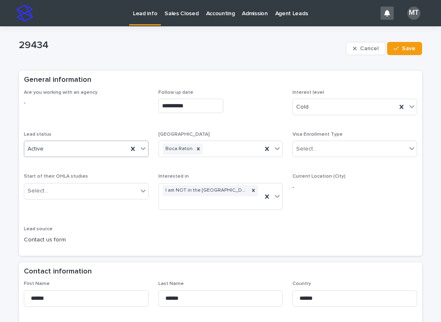
type textarea "**********"
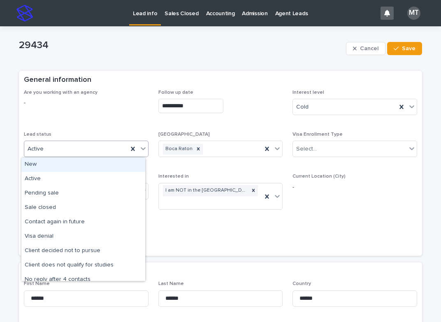
click at [94, 141] on div "Active" at bounding box center [86, 149] width 125 height 16
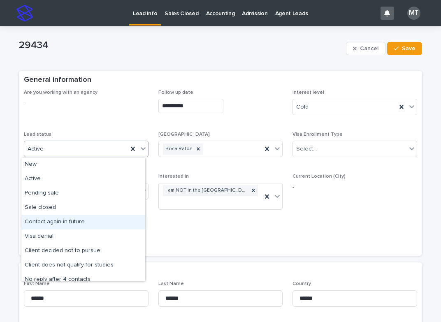
click at [52, 224] on div "Contact again in future" at bounding box center [83, 222] width 124 height 14
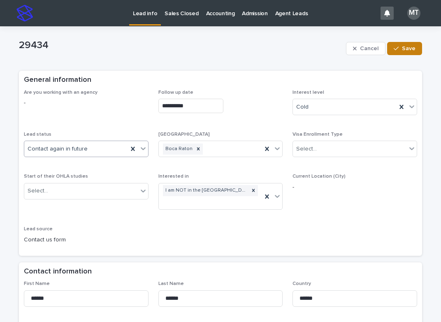
click at [409, 42] on button "Save" at bounding box center [404, 48] width 35 height 13
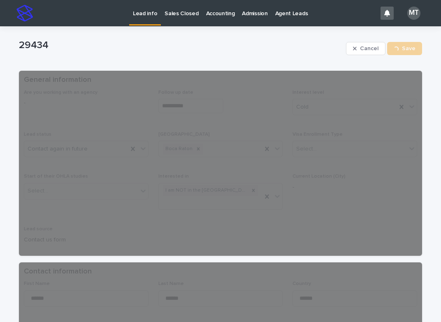
click at [145, 13] on p "Lead info" at bounding box center [145, 8] width 24 height 17
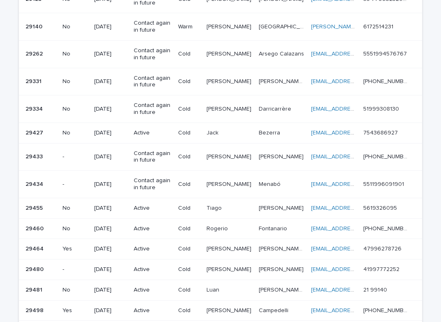
scroll to position [288, 0]
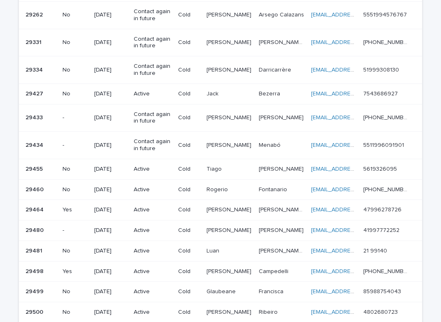
click at [158, 167] on p "Active" at bounding box center [153, 169] width 38 height 7
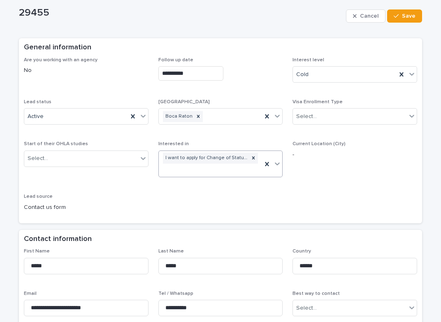
scroll to position [123, 0]
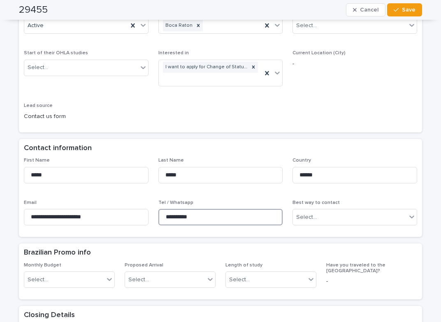
drag, startPoint x: 180, startPoint y: 218, endPoint x: 165, endPoint y: 216, distance: 14.5
click at [154, 216] on div "**********" at bounding box center [220, 195] width 393 height 74
drag, startPoint x: 175, startPoint y: 118, endPoint x: 190, endPoint y: 128, distance: 17.5
click at [175, 118] on div "**********" at bounding box center [220, 46] width 393 height 161
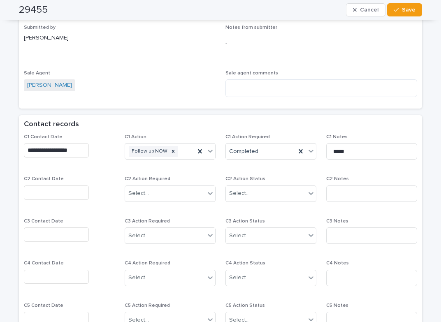
scroll to position [535, 0]
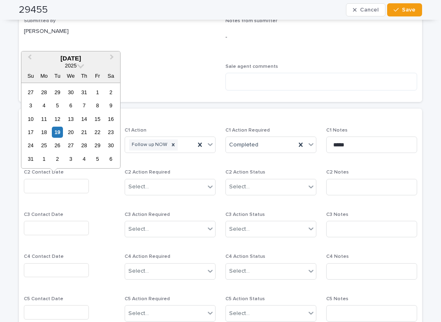
click at [47, 186] on input "text" at bounding box center [56, 186] width 65 height 14
drag, startPoint x: 53, startPoint y: 130, endPoint x: 114, endPoint y: 169, distance: 72.0
click at [55, 130] on div "19" at bounding box center [57, 132] width 11 height 11
type input "**********"
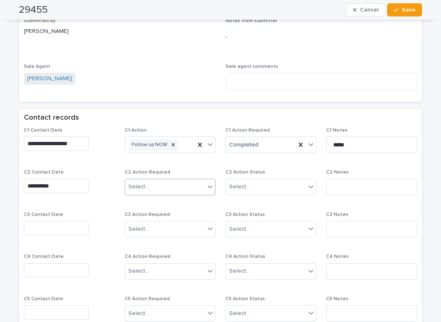
click at [130, 180] on div "Select..." at bounding box center [170, 187] width 91 height 16
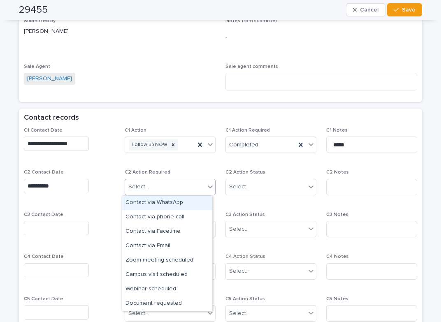
drag, startPoint x: 159, startPoint y: 202, endPoint x: 243, endPoint y: 195, distance: 83.8
click at [166, 204] on div "Contact via WhatsApp" at bounding box center [167, 203] width 90 height 14
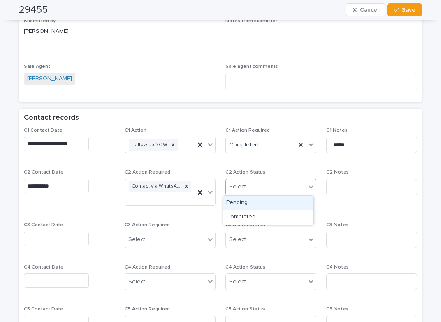
click at [245, 192] on div "Select..." at bounding box center [266, 187] width 80 height 14
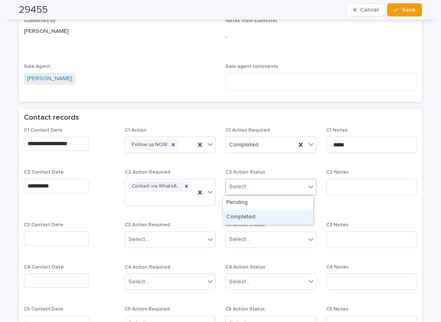
drag, startPoint x: 243, startPoint y: 208, endPoint x: 327, endPoint y: 201, distance: 84.2
click at [244, 218] on div "Completed" at bounding box center [268, 217] width 90 height 14
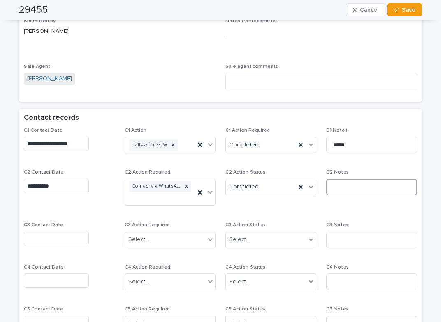
click at [338, 188] on input at bounding box center [371, 187] width 91 height 16
type input "*********"
click at [172, 76] on div "[PERSON_NAME]" at bounding box center [120, 80] width 192 height 14
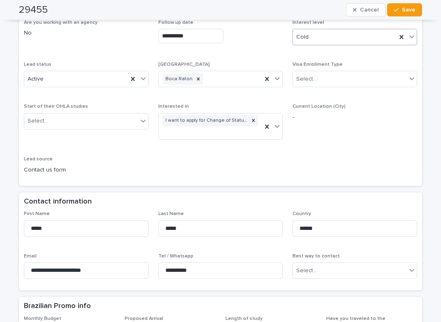
scroll to position [0, 0]
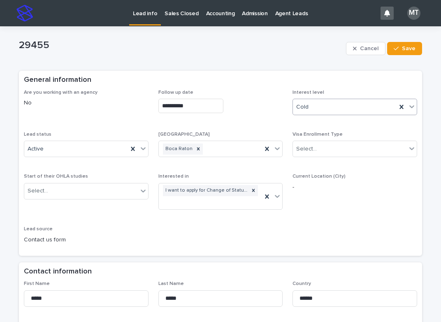
click at [327, 108] on div "Cold" at bounding box center [345, 107] width 104 height 14
click at [304, 136] on div "Warm" at bounding box center [352, 137] width 124 height 14
click at [399, 43] on button "Save" at bounding box center [404, 48] width 35 height 13
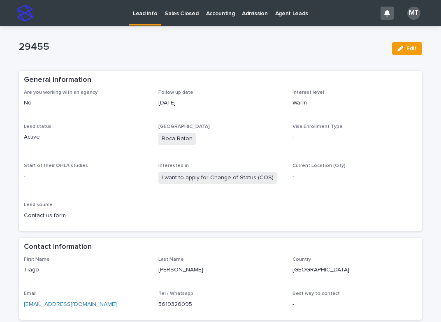
click at [140, 12] on p "Lead info" at bounding box center [145, 8] width 24 height 17
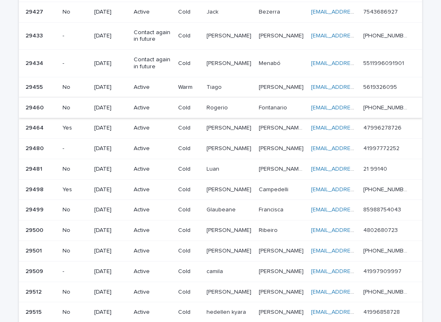
scroll to position [370, 0]
click at [222, 108] on p "Rogerio" at bounding box center [218, 106] width 23 height 9
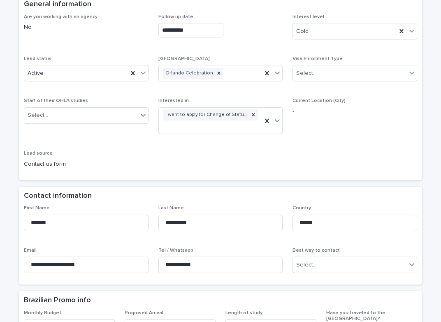
scroll to position [206, 0]
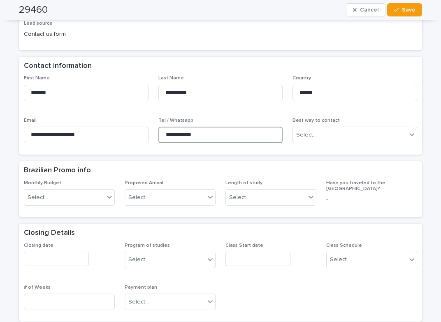
drag, startPoint x: 208, startPoint y: 136, endPoint x: 174, endPoint y: 134, distance: 34.6
click at [146, 124] on div "**********" at bounding box center [220, 112] width 393 height 74
click at [280, 109] on div "**********" at bounding box center [220, 112] width 393 height 74
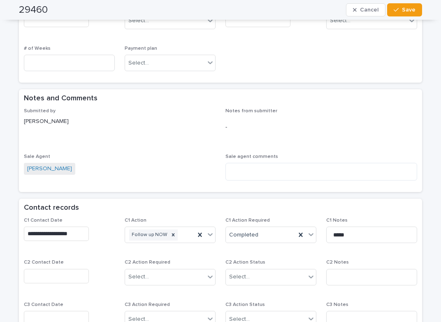
scroll to position [453, 0]
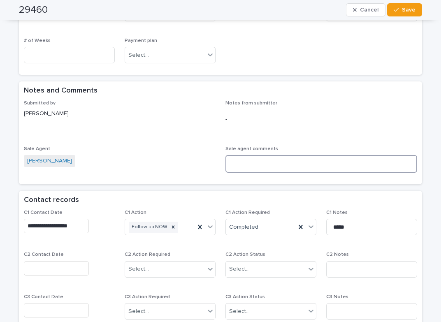
click at [262, 162] on textarea at bounding box center [321, 164] width 192 height 18
paste textarea "**********"
type textarea "**********"
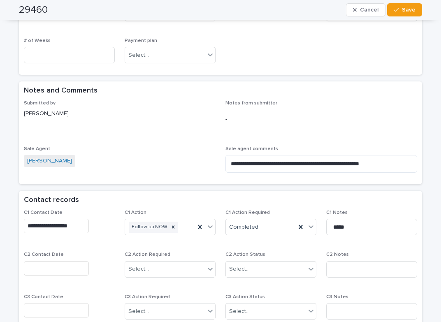
click at [62, 263] on input "text" at bounding box center [56, 268] width 65 height 14
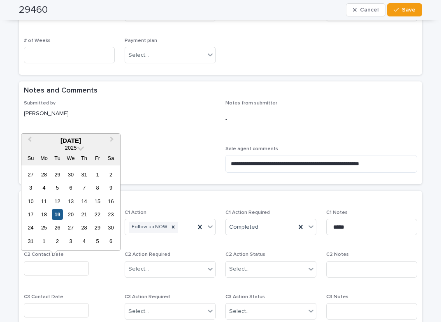
click at [56, 214] on div "19" at bounding box center [57, 214] width 11 height 11
type input "**********"
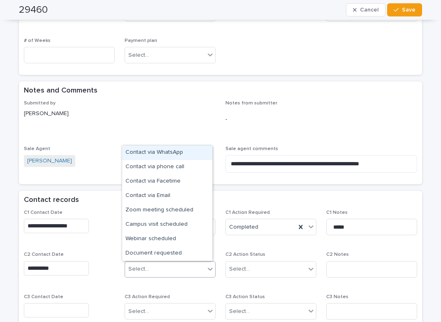
click at [140, 269] on div "Select..." at bounding box center [138, 269] width 21 height 9
drag, startPoint x: 168, startPoint y: 154, endPoint x: 186, endPoint y: 159, distance: 18.5
click at [168, 154] on div "Contact via WhatsApp" at bounding box center [167, 153] width 90 height 14
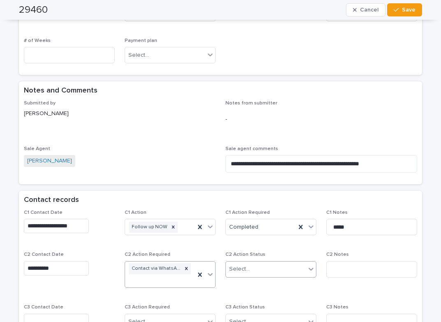
scroll to position [458, 0]
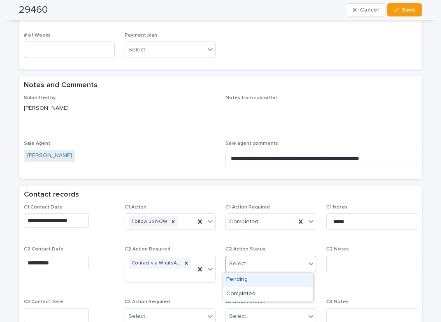
click at [252, 268] on div "Select..." at bounding box center [266, 264] width 80 height 14
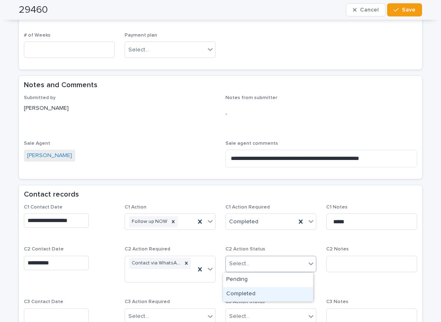
drag, startPoint x: 247, startPoint y: 295, endPoint x: 282, endPoint y: 287, distance: 35.8
click at [248, 295] on div "Completed" at bounding box center [268, 294] width 90 height 14
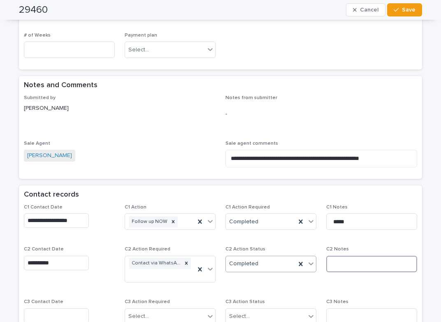
drag, startPoint x: 339, startPoint y: 267, endPoint x: 347, endPoint y: 262, distance: 9.2
click at [343, 264] on input at bounding box center [371, 264] width 91 height 16
type input "*********"
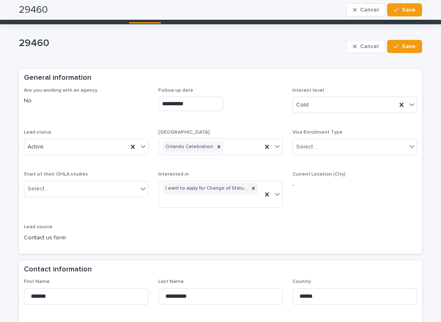
scroll to position [0, 0]
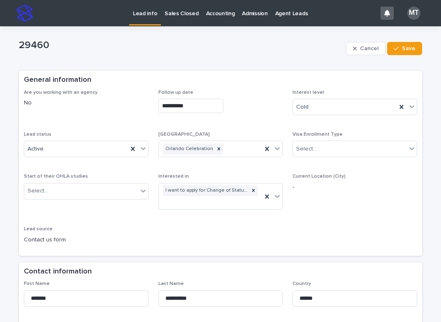
click at [218, 233] on div "**********" at bounding box center [220, 170] width 393 height 161
click at [328, 212] on span "Current Location (City) -" at bounding box center [354, 195] width 125 height 43
click at [148, 12] on p "Lead info" at bounding box center [145, 8] width 24 height 17
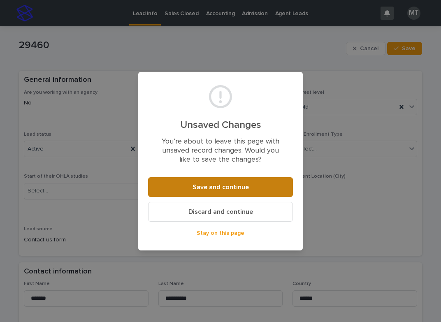
click at [199, 186] on span "Save and continue" at bounding box center [221, 187] width 56 height 7
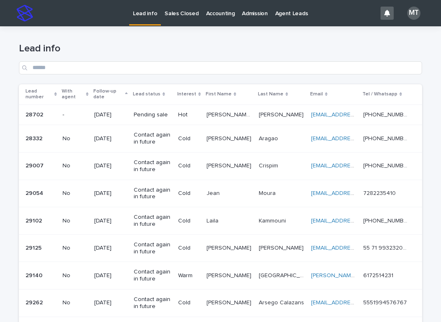
click at [177, 13] on p "Sales Closed" at bounding box center [182, 8] width 34 height 17
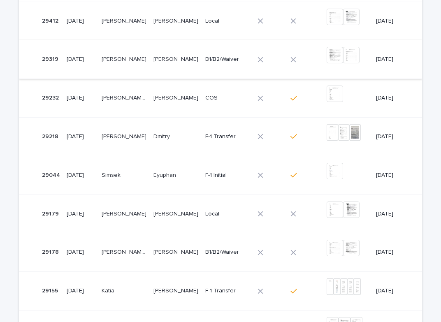
scroll to position [123, 0]
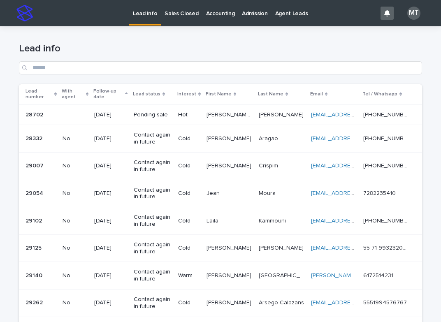
click at [300, 35] on div "Lead info" at bounding box center [220, 55] width 403 height 58
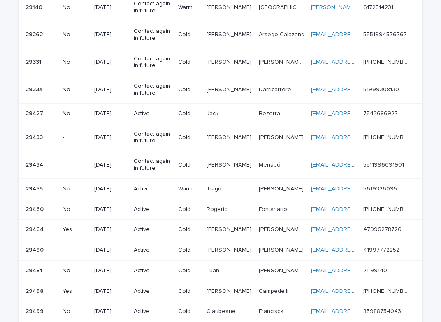
scroll to position [278, 0]
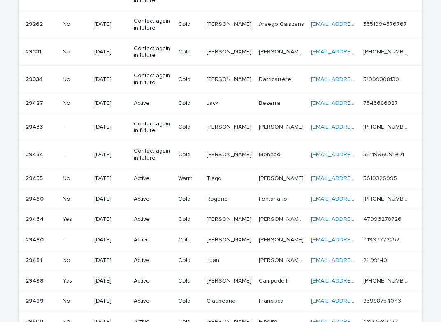
click at [172, 103] on p "Active" at bounding box center [153, 103] width 38 height 7
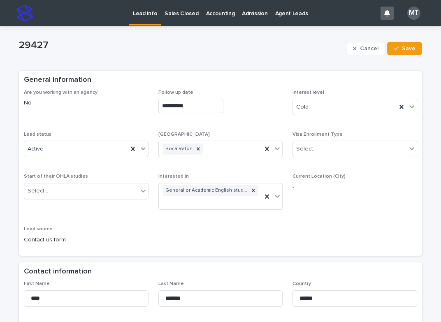
scroll to position [206, 0]
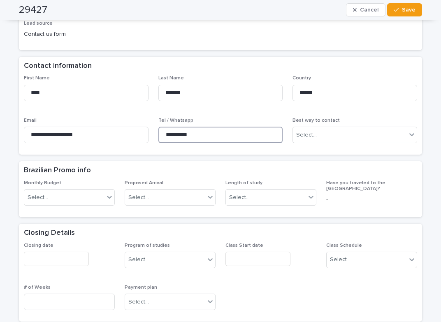
drag, startPoint x: 207, startPoint y: 124, endPoint x: 146, endPoint y: 120, distance: 61.4
click at [144, 120] on div "**********" at bounding box center [220, 112] width 393 height 74
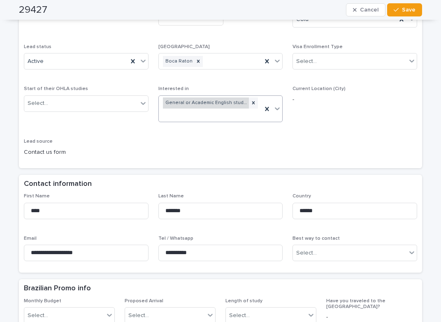
scroll to position [0, 0]
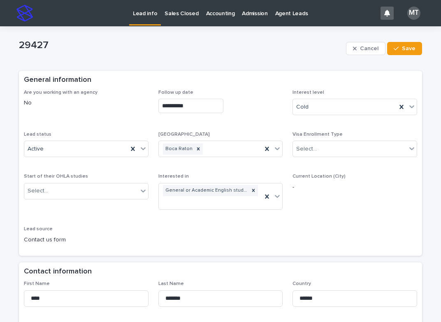
click at [151, 13] on p "Lead info" at bounding box center [145, 8] width 24 height 17
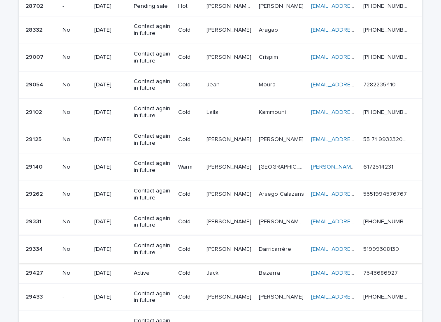
scroll to position [123, 0]
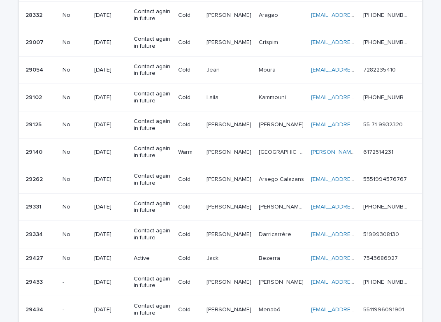
click at [212, 283] on p "[PERSON_NAME]" at bounding box center [230, 281] width 46 height 9
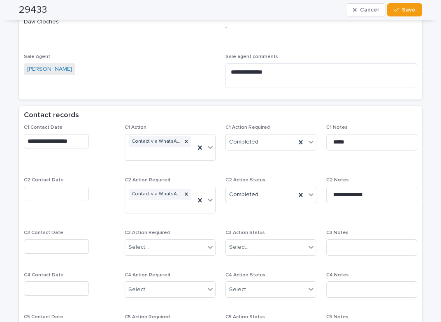
scroll to position [535, 0]
click at [42, 190] on input "text" at bounding box center [56, 193] width 65 height 14
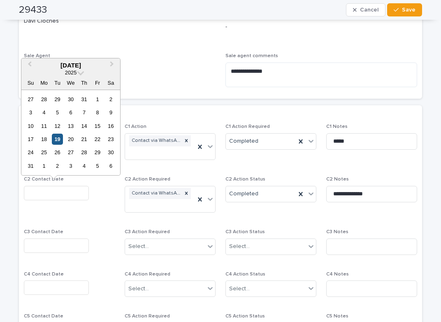
click at [58, 137] on div "19" at bounding box center [57, 139] width 11 height 11
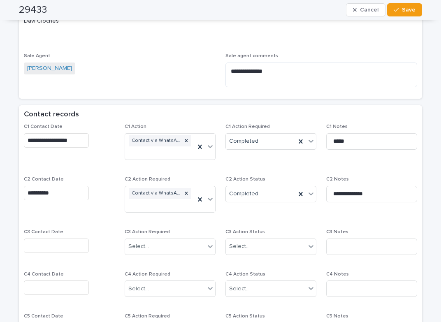
click at [74, 195] on input "**********" at bounding box center [56, 193] width 65 height 14
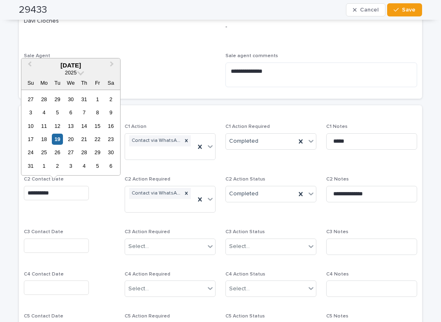
click at [159, 85] on span "Sale Agent Maria Trujillo" at bounding box center [120, 73] width 192 height 40
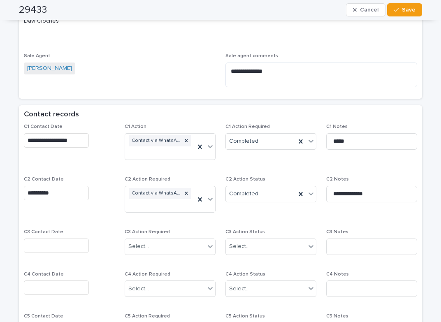
click at [61, 192] on input "**********" at bounding box center [56, 193] width 65 height 14
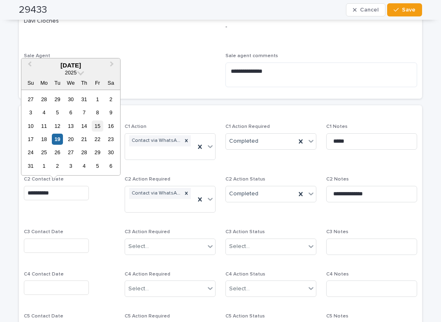
click at [97, 128] on div "15" at bounding box center [97, 126] width 11 height 11
click at [68, 191] on input "**********" at bounding box center [56, 193] width 65 height 14
click at [48, 140] on div "18" at bounding box center [44, 139] width 11 height 11
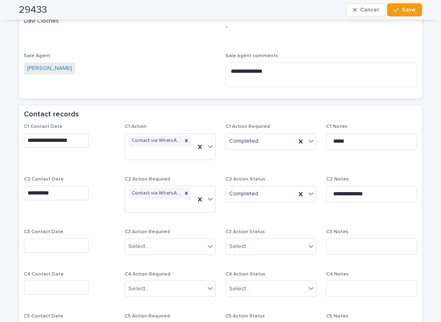
type input "**********"
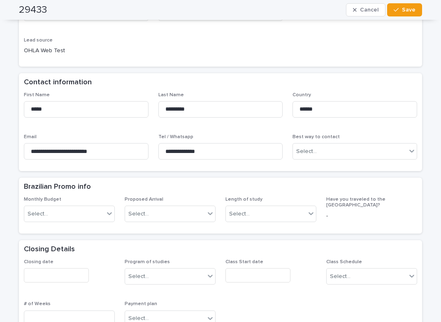
scroll to position [0, 0]
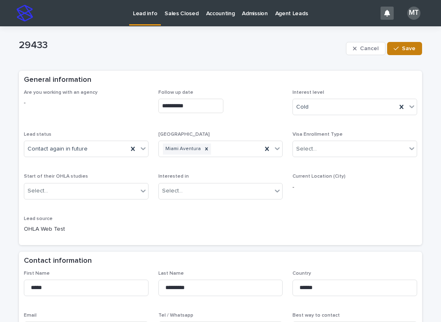
click at [402, 53] on button "Save" at bounding box center [404, 48] width 35 height 13
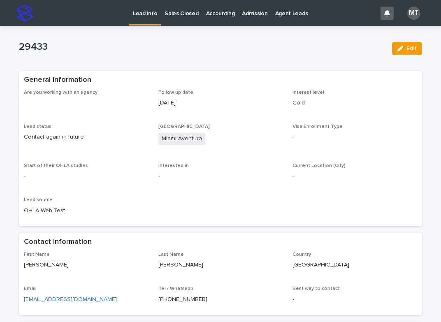
click at [147, 12] on p "Lead info" at bounding box center [145, 8] width 24 height 17
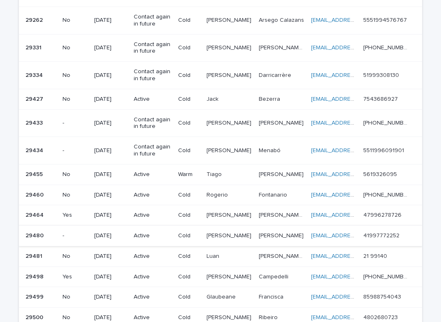
scroll to position [329, 0]
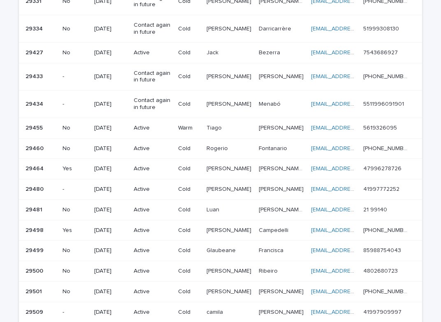
click at [200, 125] on p "Warm" at bounding box center [189, 128] width 22 height 7
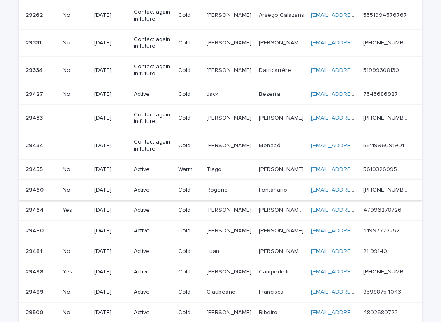
scroll to position [288, 0]
click at [217, 191] on p "Rogerio" at bounding box center [218, 189] width 23 height 9
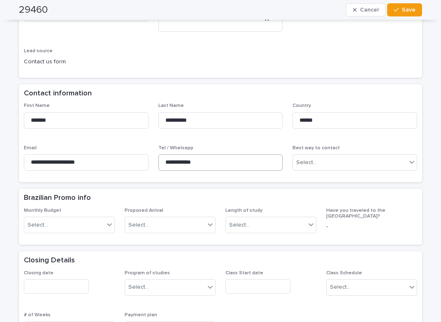
scroll to position [165, 0]
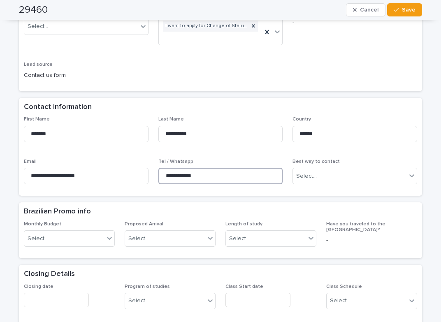
drag, startPoint x: 228, startPoint y: 173, endPoint x: 159, endPoint y: 175, distance: 69.2
click at [159, 175] on input "**********" at bounding box center [220, 176] width 125 height 16
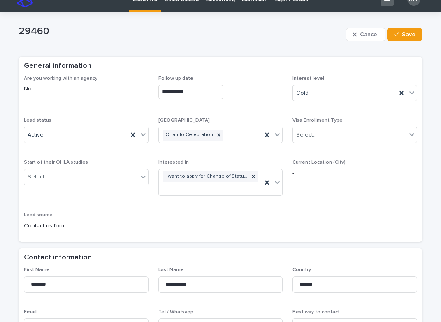
scroll to position [0, 0]
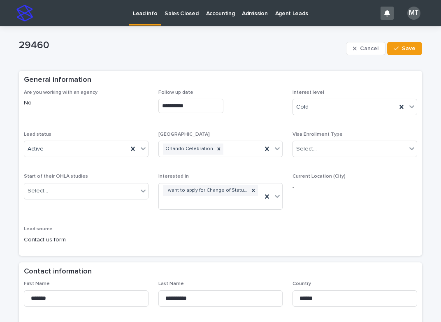
click at [146, 16] on p "Lead info" at bounding box center [145, 8] width 24 height 17
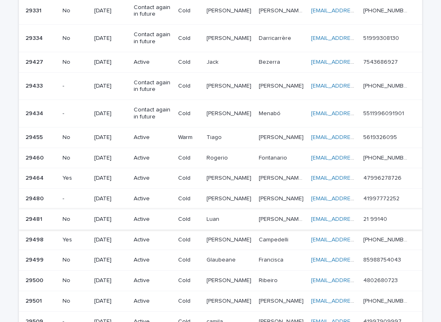
scroll to position [329, 0]
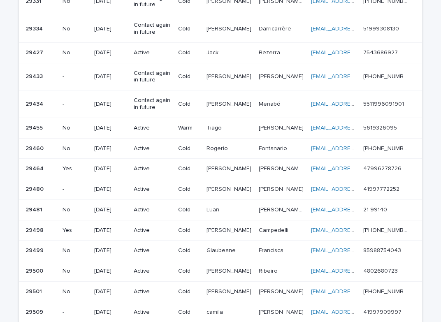
click at [291, 165] on p "[PERSON_NAME] [PERSON_NAME]" at bounding box center [282, 168] width 47 height 9
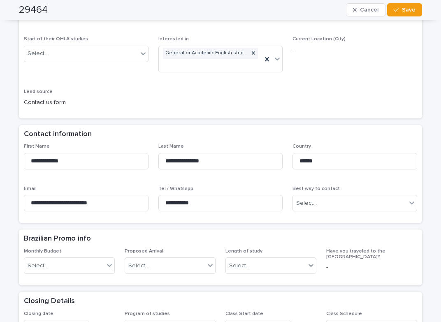
scroll to position [123, 0]
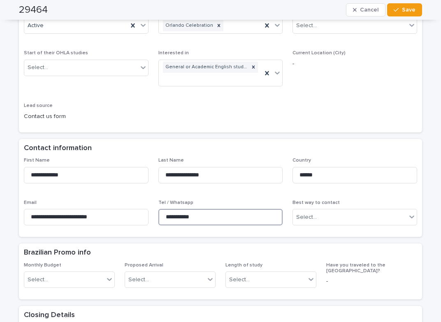
drag, startPoint x: 209, startPoint y: 204, endPoint x: 190, endPoint y: 207, distance: 19.7
click at [158, 209] on input "**********" at bounding box center [220, 217] width 125 height 16
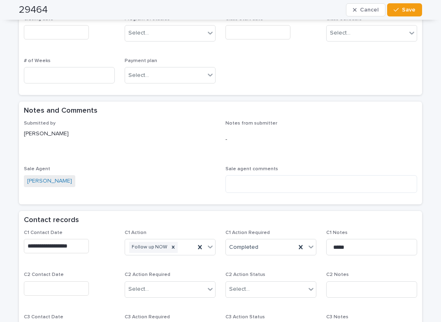
scroll to position [535, 0]
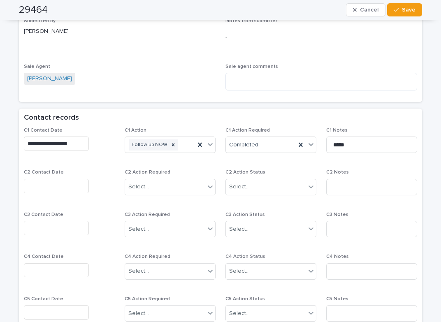
click at [64, 179] on input "text" at bounding box center [56, 186] width 65 height 14
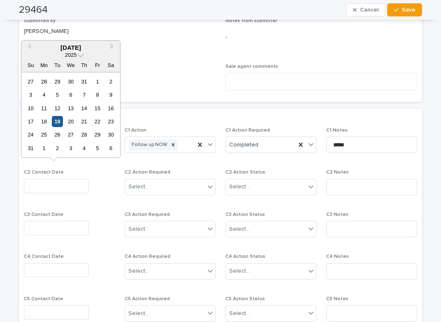
click at [59, 121] on div "19" at bounding box center [57, 121] width 11 height 11
type input "**********"
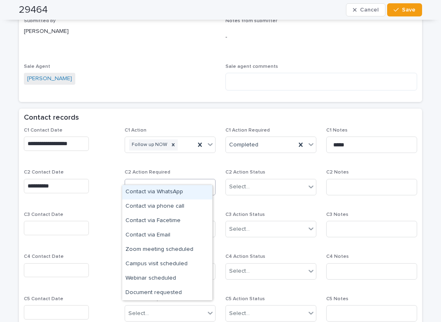
click at [142, 183] on div "Select..." at bounding box center [138, 187] width 21 height 9
drag, startPoint x: 156, startPoint y: 190, endPoint x: 207, endPoint y: 183, distance: 51.1
click at [160, 190] on div "Contact via WhatsApp" at bounding box center [167, 192] width 90 height 14
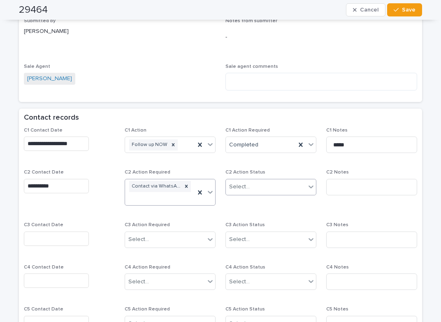
click at [251, 183] on input "text" at bounding box center [251, 186] width 1 height 7
drag, startPoint x: 242, startPoint y: 184, endPoint x: 321, endPoint y: 185, distance: 79.0
click at [248, 202] on div "Completed" at bounding box center [268, 207] width 90 height 14
click at [330, 179] on input at bounding box center [371, 187] width 91 height 16
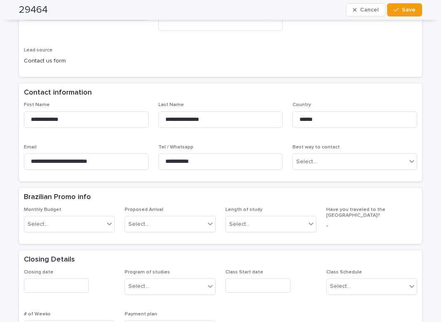
scroll to position [165, 0]
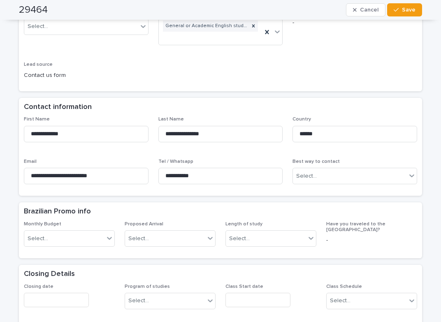
type input "**********"
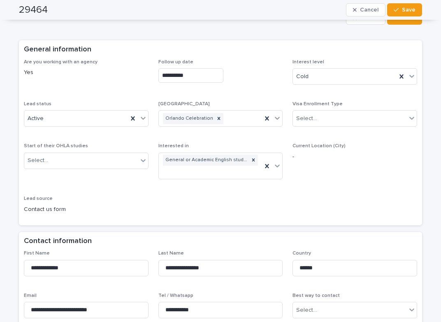
scroll to position [0, 0]
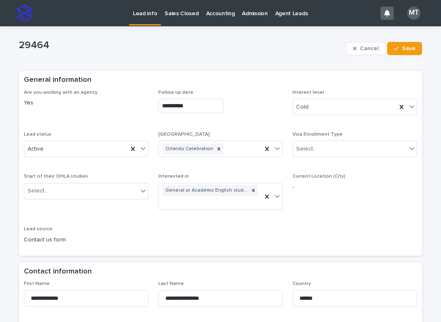
click at [143, 12] on p "Lead info" at bounding box center [145, 8] width 24 height 17
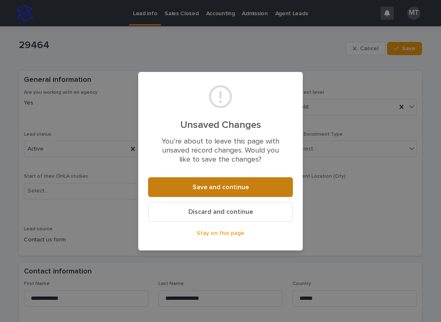
click at [227, 188] on span "Save and continue" at bounding box center [221, 187] width 56 height 7
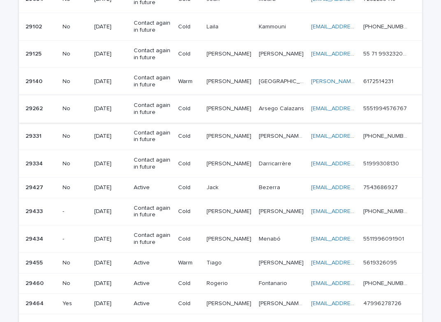
scroll to position [206, 0]
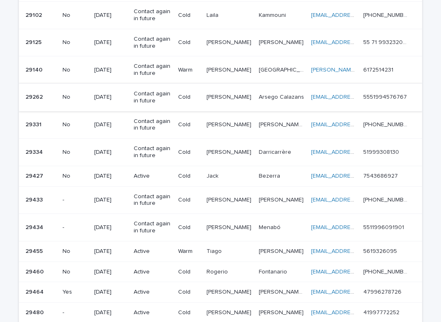
click at [170, 228] on p "Contact again in future" at bounding box center [153, 227] width 38 height 14
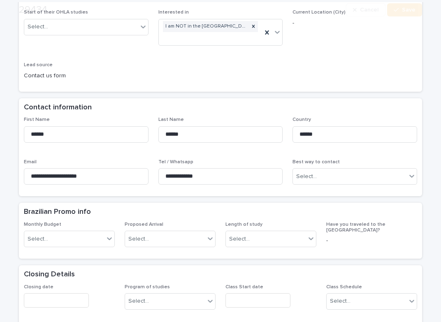
scroll to position [165, 0]
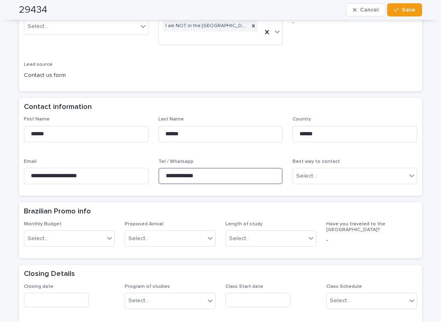
drag, startPoint x: 209, startPoint y: 179, endPoint x: 148, endPoint y: 177, distance: 61.7
click at [148, 177] on div "**********" at bounding box center [220, 153] width 393 height 74
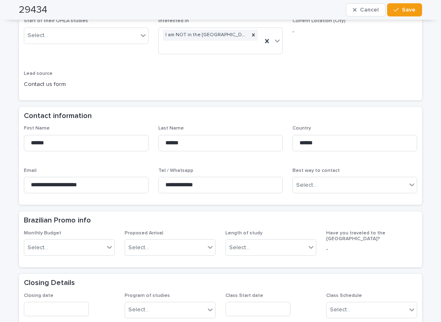
scroll to position [0, 0]
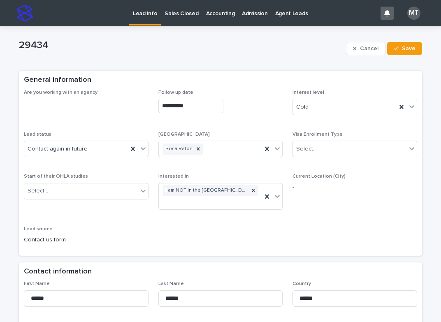
click at [149, 10] on p "Lead info" at bounding box center [145, 8] width 24 height 17
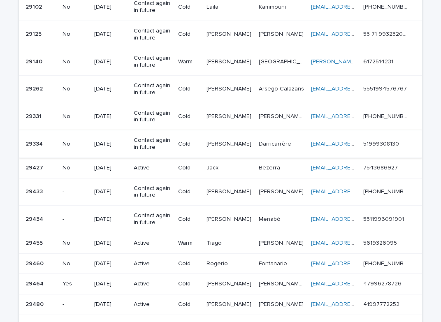
scroll to position [206, 0]
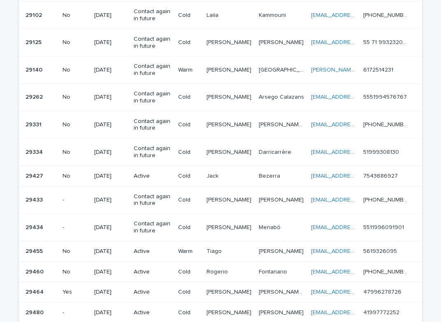
click at [231, 253] on p at bounding box center [229, 251] width 45 height 7
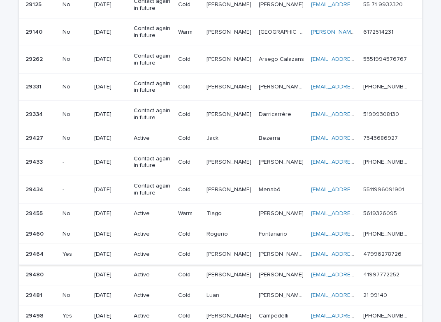
scroll to position [247, 0]
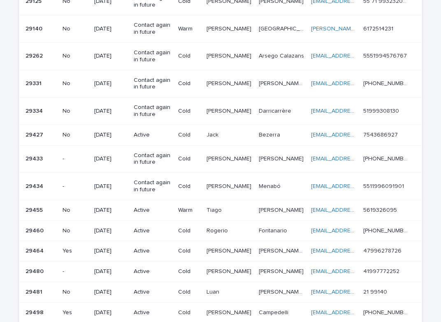
click at [220, 227] on p "Rogerio" at bounding box center [218, 230] width 23 height 9
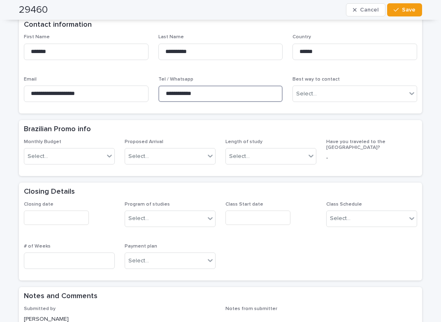
drag, startPoint x: 207, startPoint y: 95, endPoint x: 159, endPoint y: 87, distance: 49.1
click at [159, 87] on input "**********" at bounding box center [220, 94] width 125 height 16
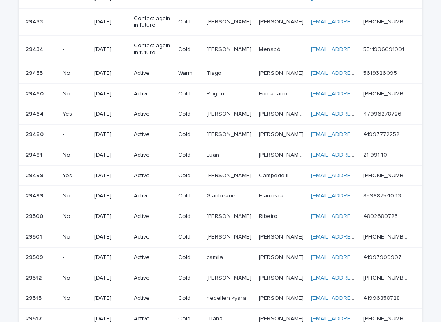
scroll to position [361, 0]
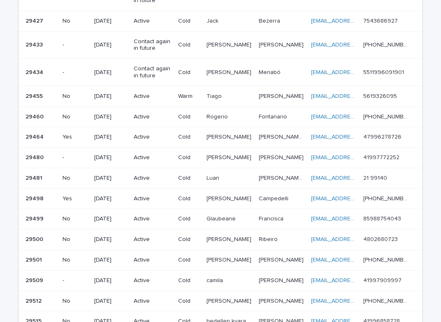
click at [241, 176] on p at bounding box center [229, 178] width 45 height 7
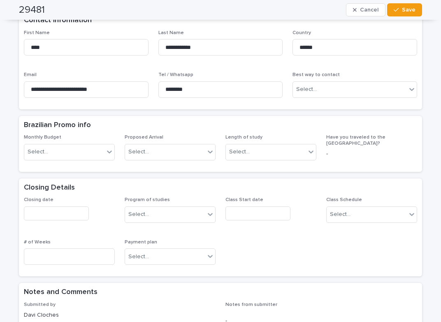
scroll to position [82, 0]
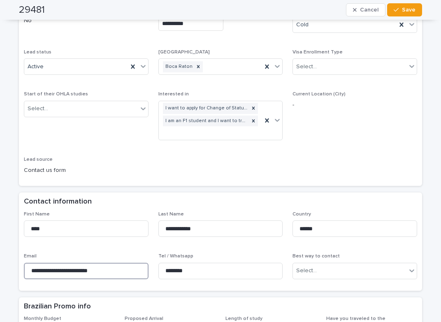
drag, startPoint x: 125, startPoint y: 272, endPoint x: 15, endPoint y: 258, distance: 110.3
click at [265, 150] on div "**********" at bounding box center [220, 94] width 393 height 174
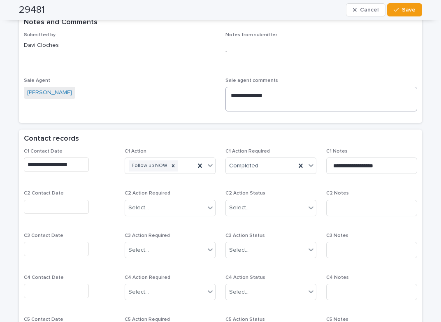
scroll to position [535, 0]
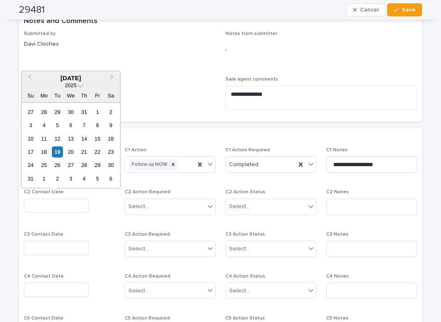
click at [57, 207] on input "text" at bounding box center [56, 206] width 65 height 14
click at [58, 151] on div "19" at bounding box center [57, 151] width 11 height 11
type input "**********"
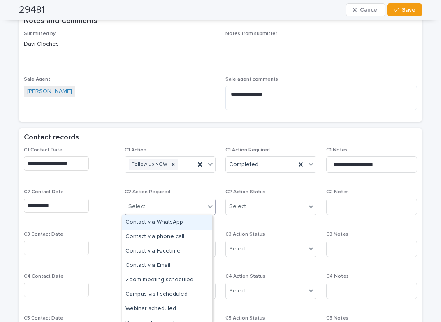
click at [135, 203] on div "Select..." at bounding box center [138, 206] width 21 height 9
drag, startPoint x: 158, startPoint y: 220, endPoint x: 162, endPoint y: 219, distance: 4.2
click at [160, 220] on div "Contact via WhatsApp" at bounding box center [167, 223] width 90 height 14
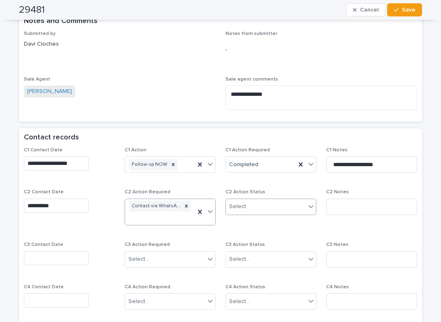
click at [255, 208] on div "Select..." at bounding box center [266, 207] width 80 height 14
drag, startPoint x: 259, startPoint y: 236, endPoint x: 285, endPoint y: 232, distance: 27.1
click at [263, 236] on div "Completed" at bounding box center [268, 237] width 90 height 14
click at [349, 206] on input at bounding box center [371, 207] width 91 height 16
type input "**********"
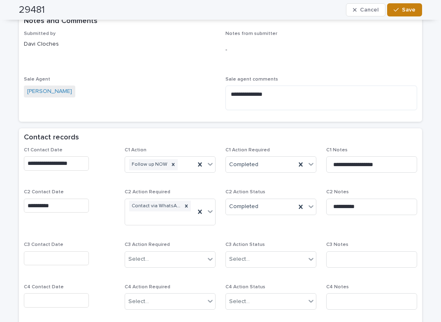
click at [409, 9] on span "Save" at bounding box center [409, 10] width 14 height 6
